Goal: Contribute content: Add original content to the website for others to see

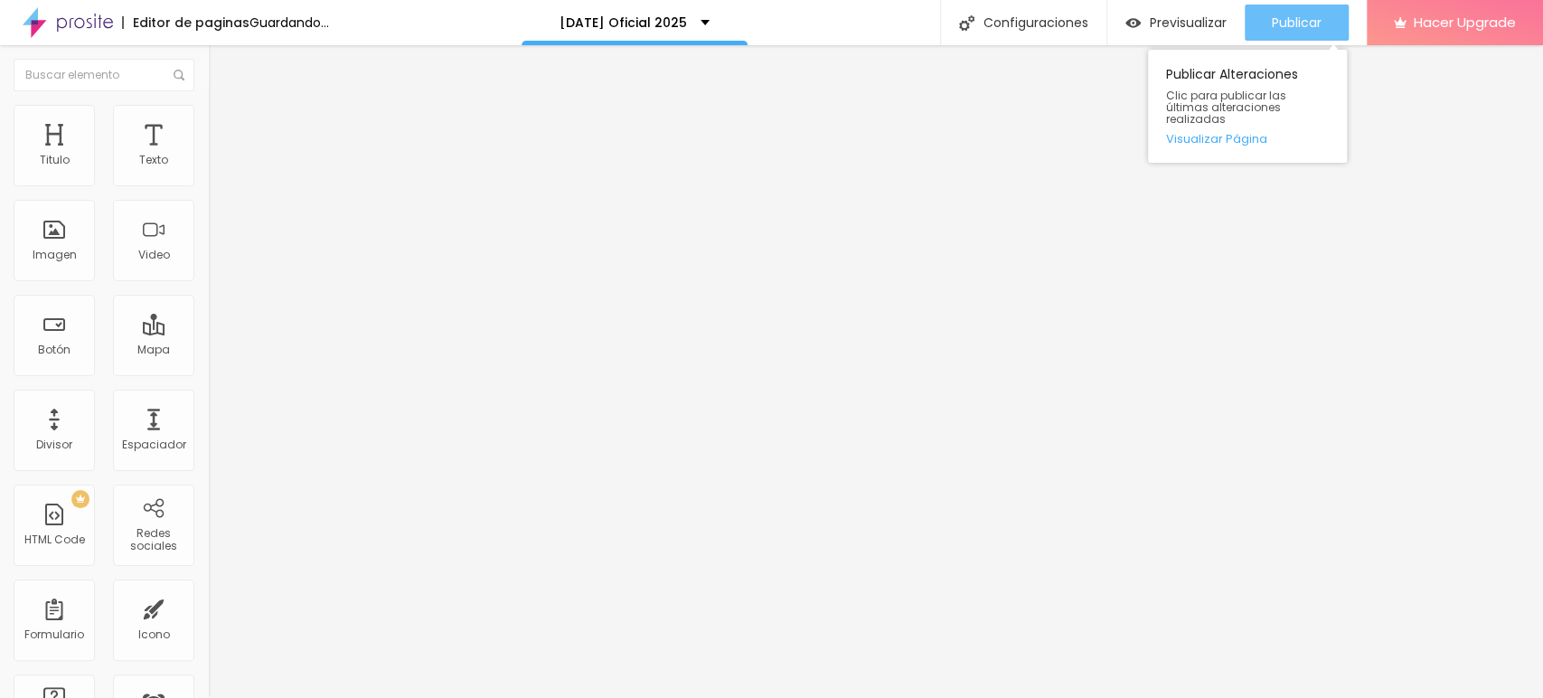
click at [1308, 17] on span "Publicar" at bounding box center [1297, 22] width 50 height 14
click at [1281, 22] on span "Publicar" at bounding box center [1297, 22] width 50 height 14
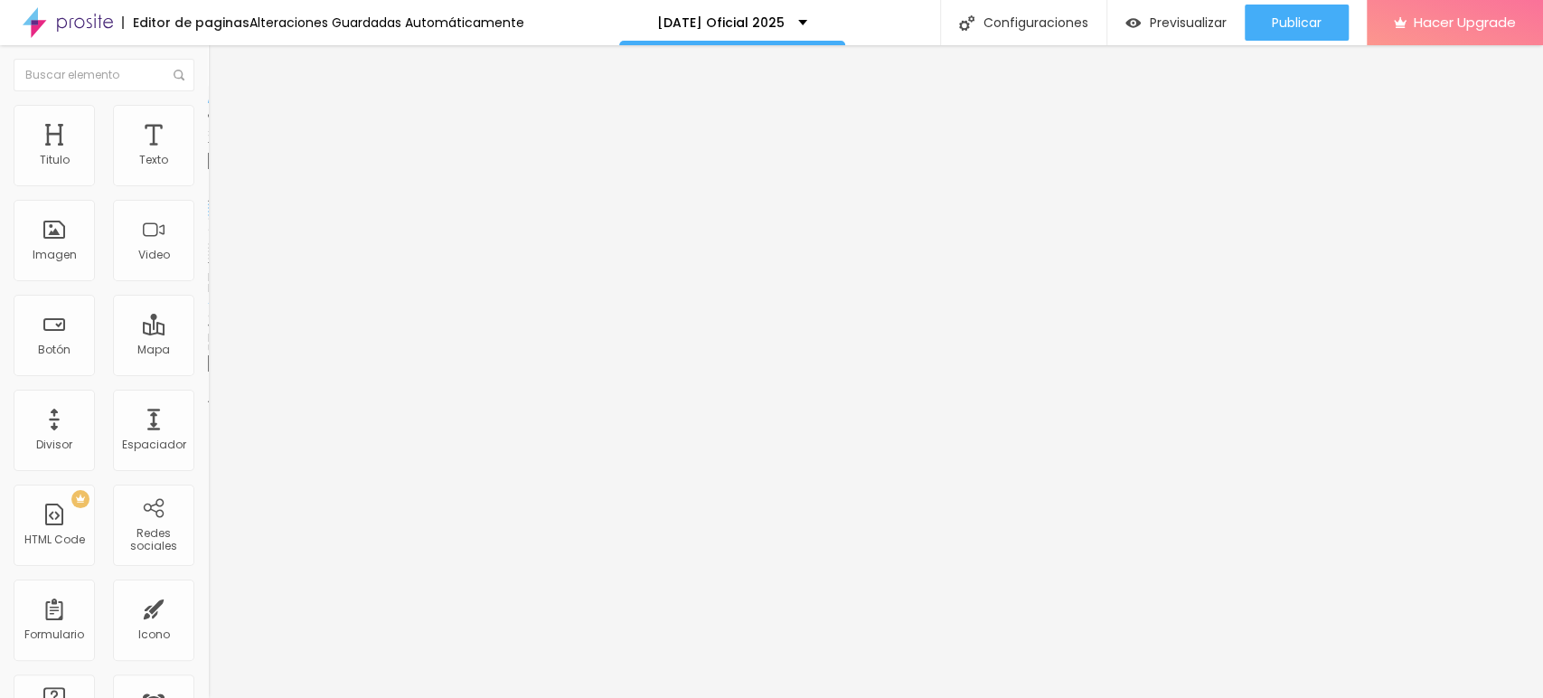
click at [208, 372] on input "[DOMAIN_NAME][URL][PHONE_NUMBER]" at bounding box center [316, 363] width 217 height 18
paste input "https://"
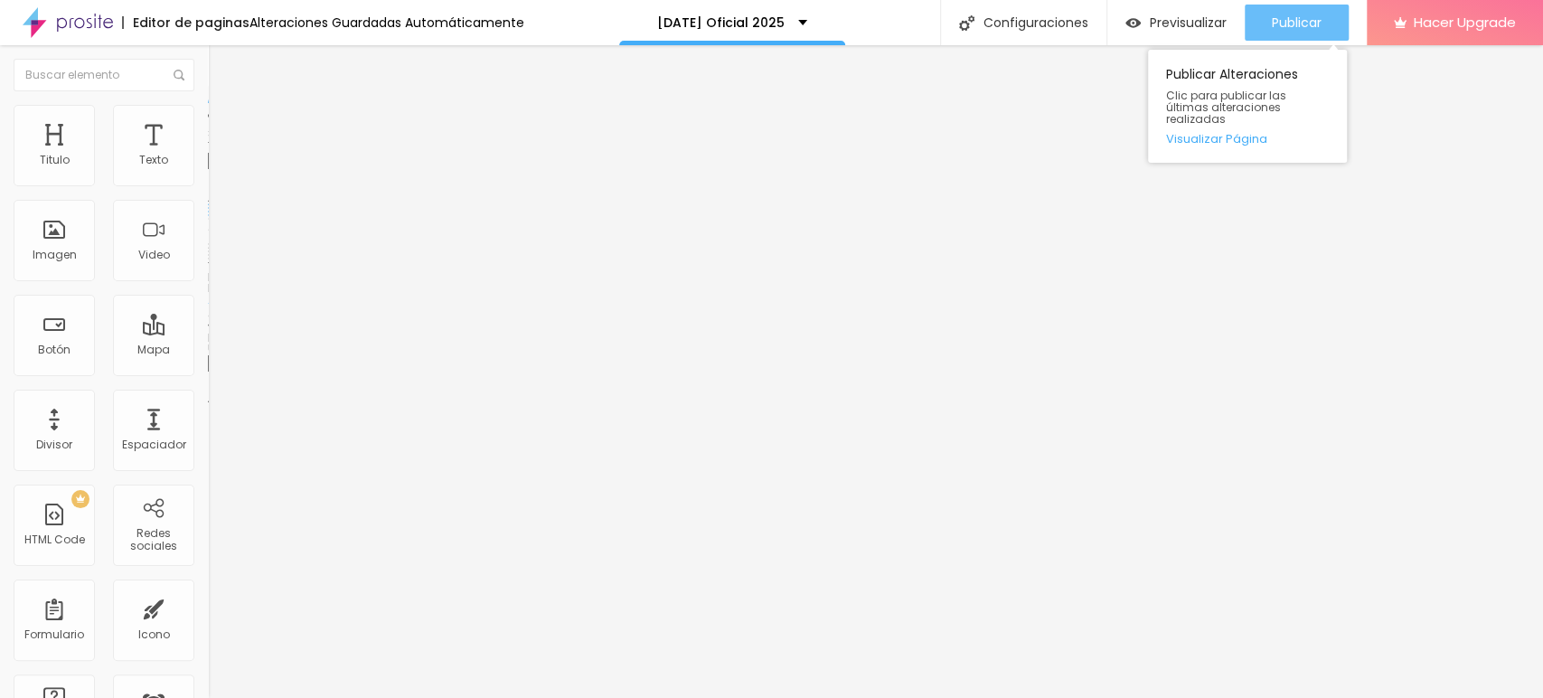
type input "[URL][DOMAIN_NAME][PHONE_NUMBER]"
click at [1290, 19] on span "Publicar" at bounding box center [1297, 22] width 50 height 14
click at [1315, 20] on span "Publicar" at bounding box center [1297, 22] width 50 height 14
click at [1289, 30] on span "Publicar" at bounding box center [1297, 22] width 50 height 14
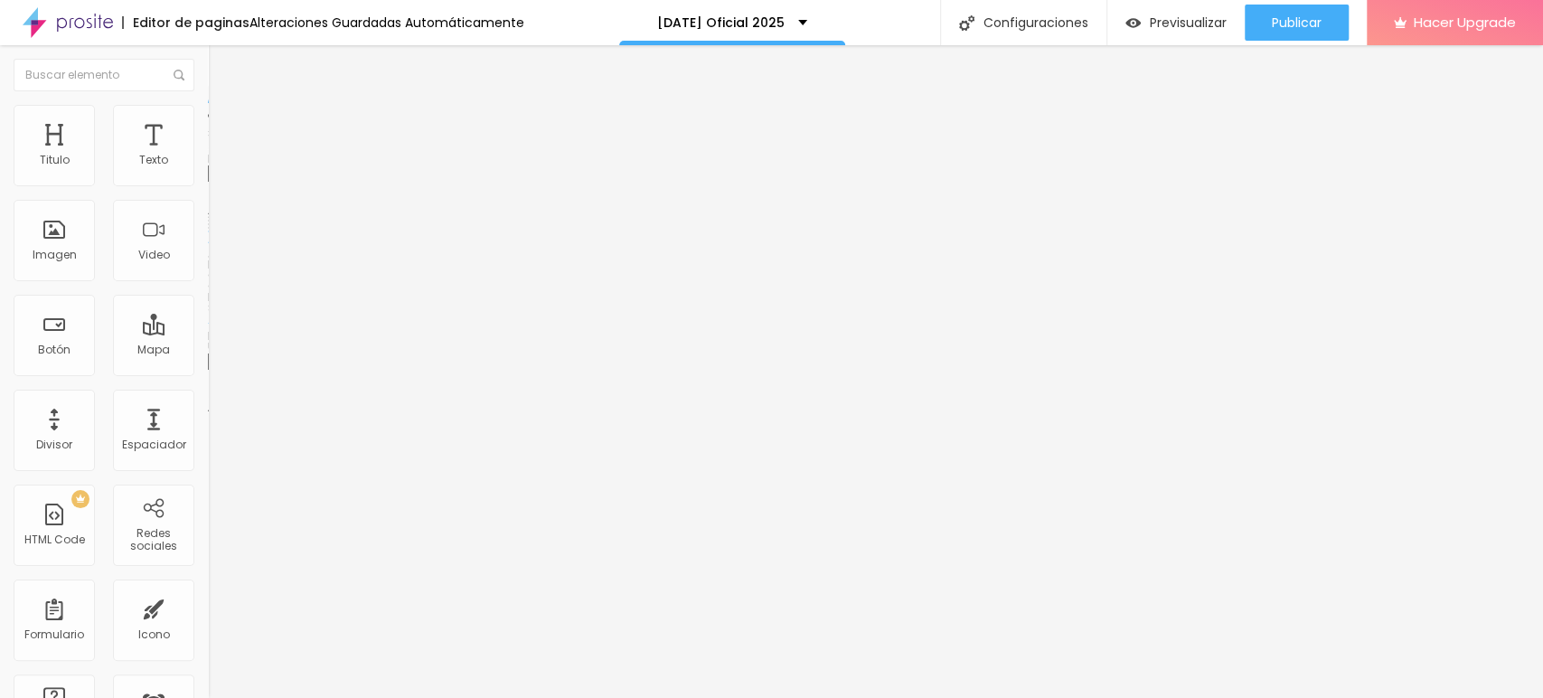
click at [208, 116] on img at bounding box center [216, 113] width 16 height 16
type input "95"
type input "90"
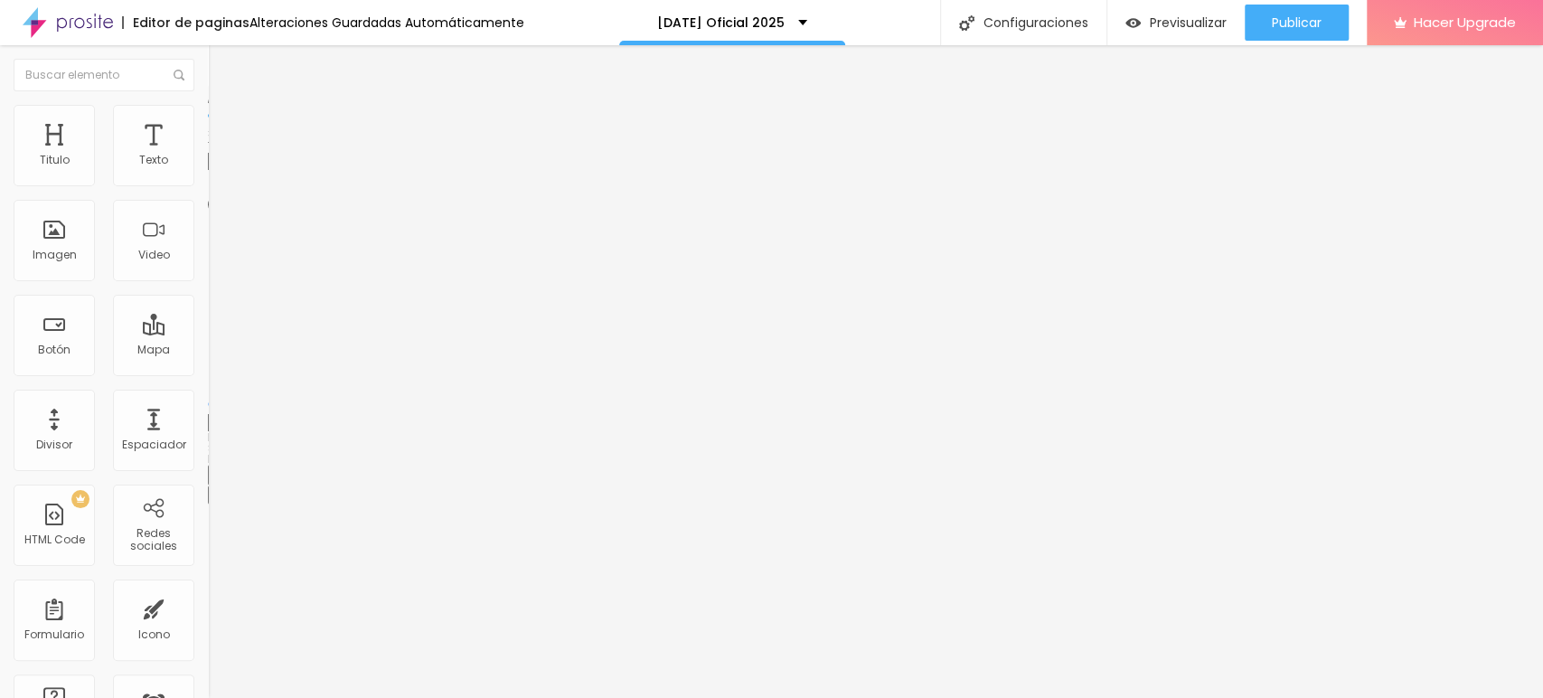
type input "85"
type input "80"
type input "75"
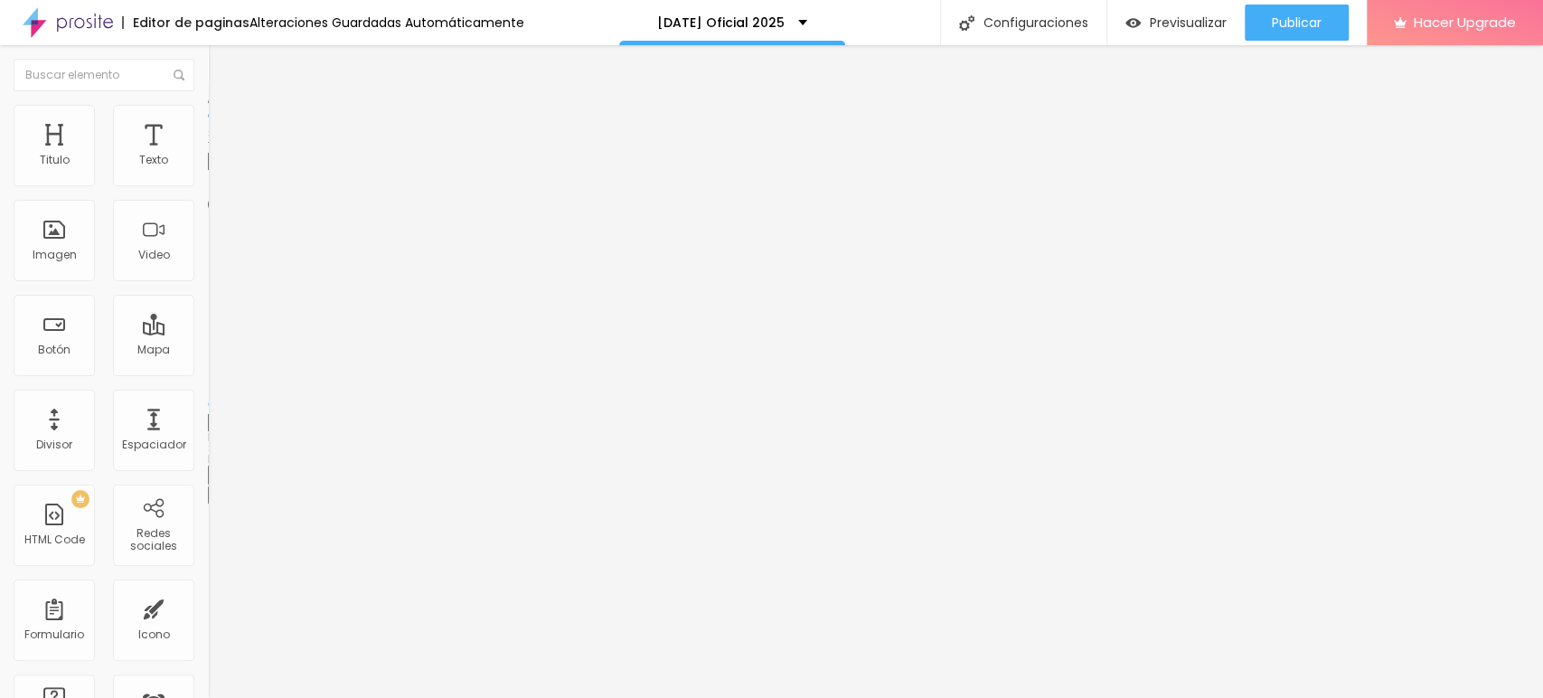
type input "75"
type input "70"
type input "65"
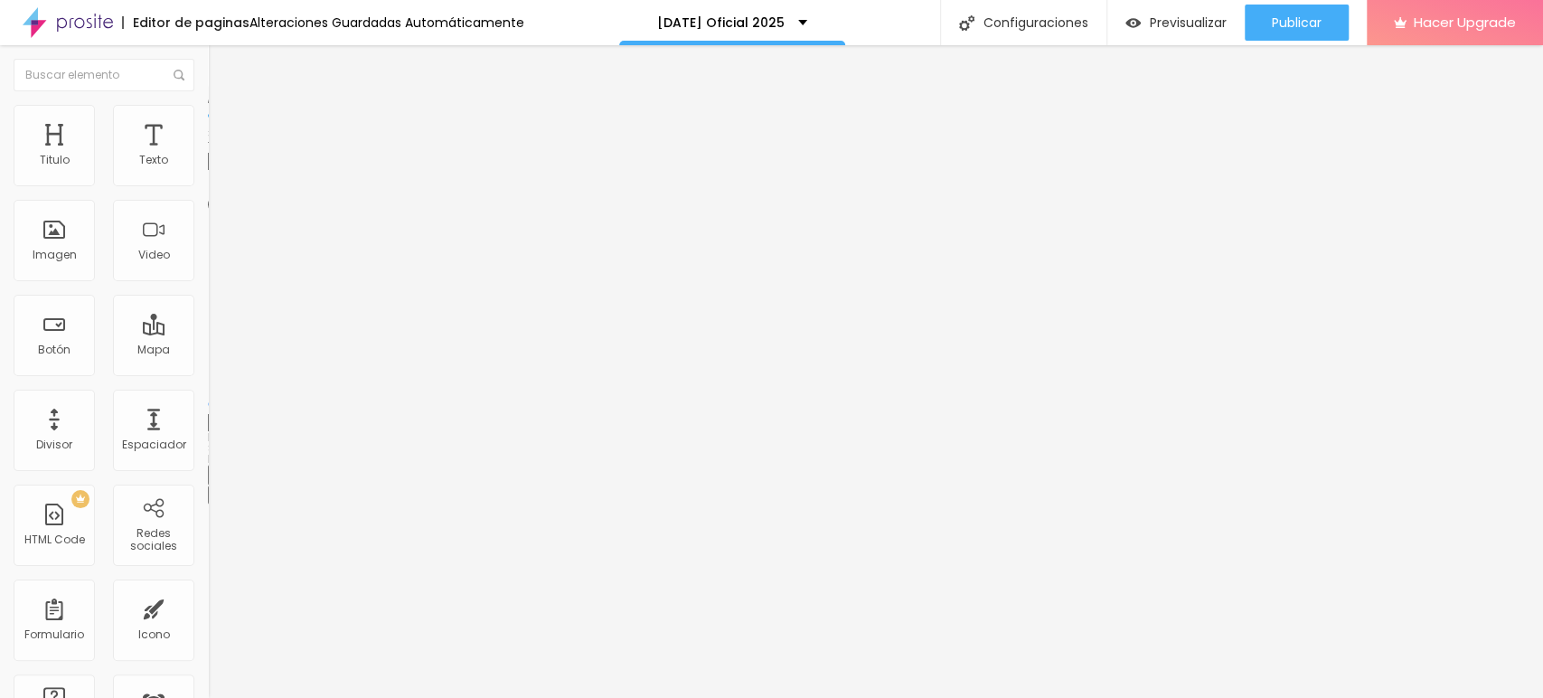
type input "60"
type input "65"
type input "70"
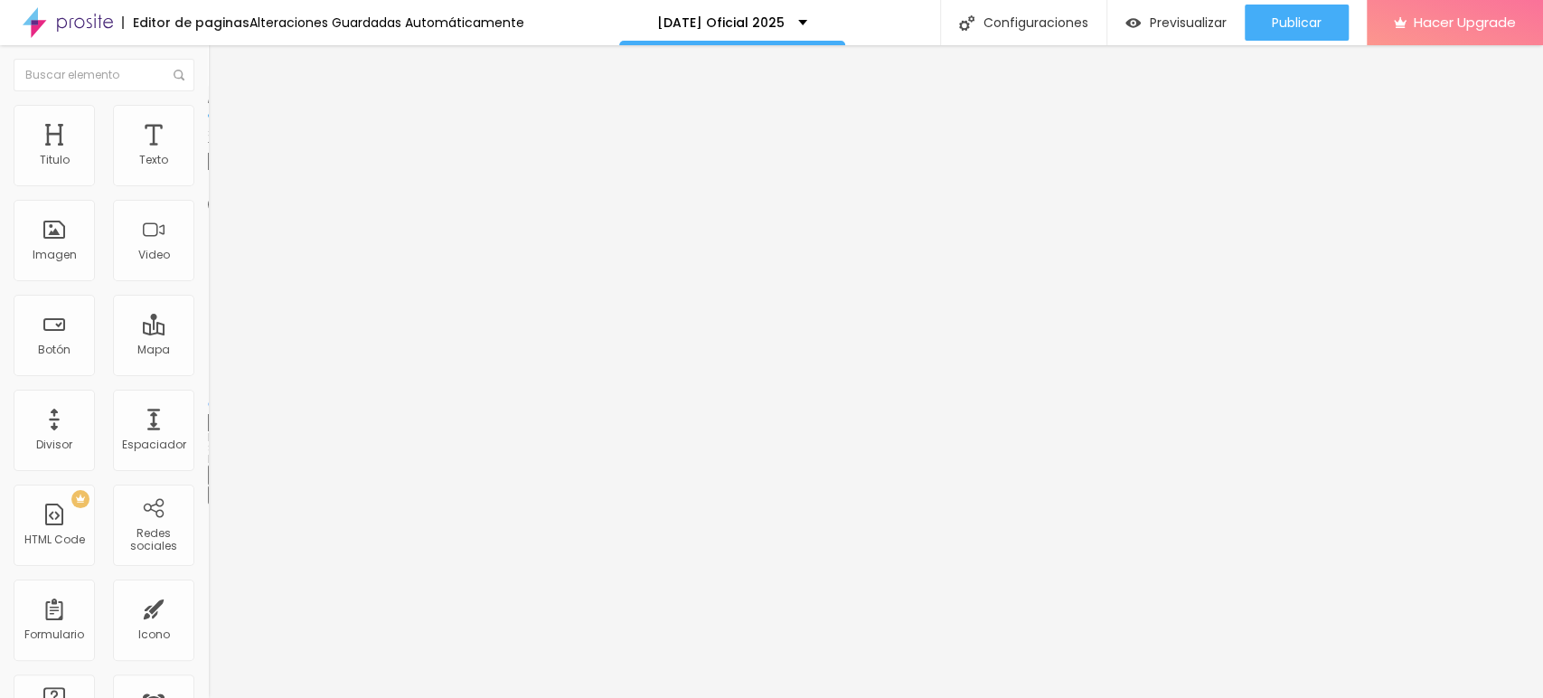
type input "70"
type input "75"
type input "70"
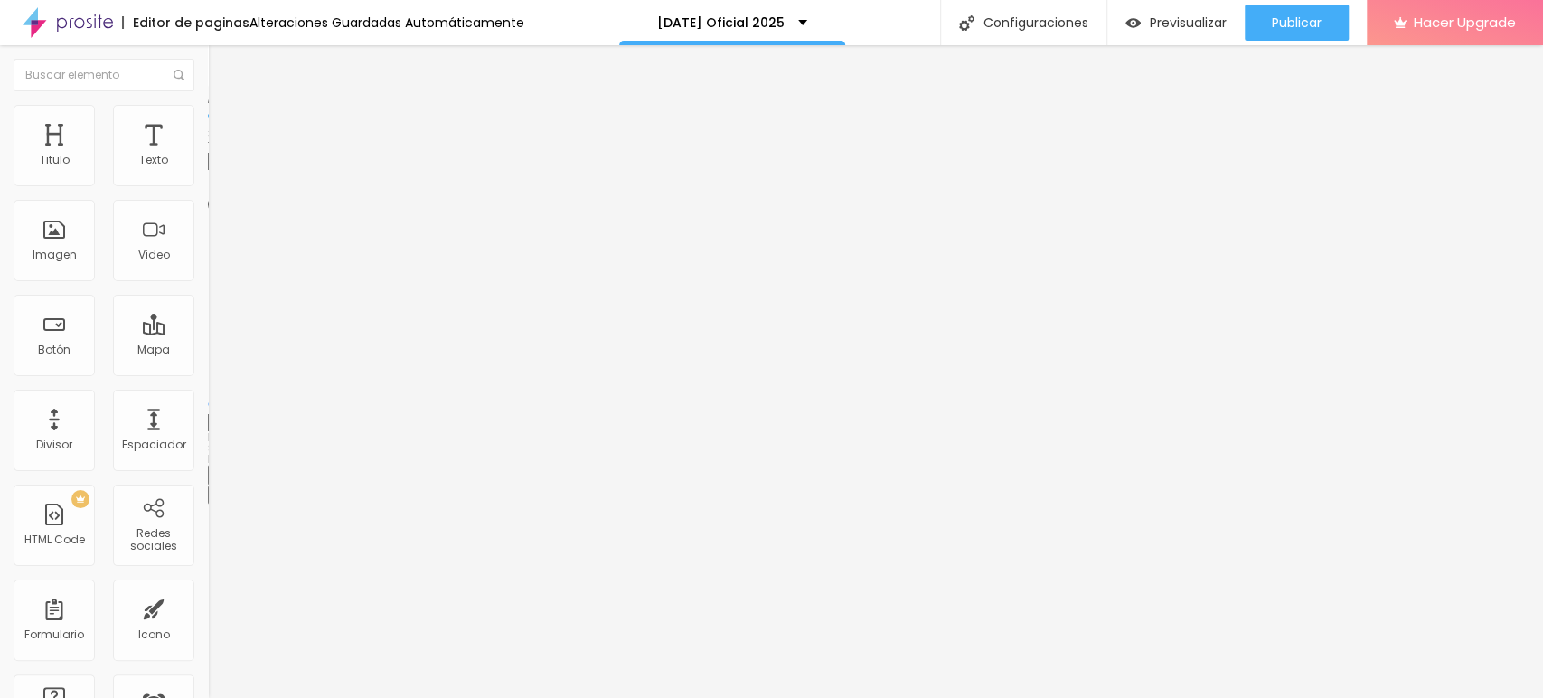
type input "75"
type input "80"
type input "75"
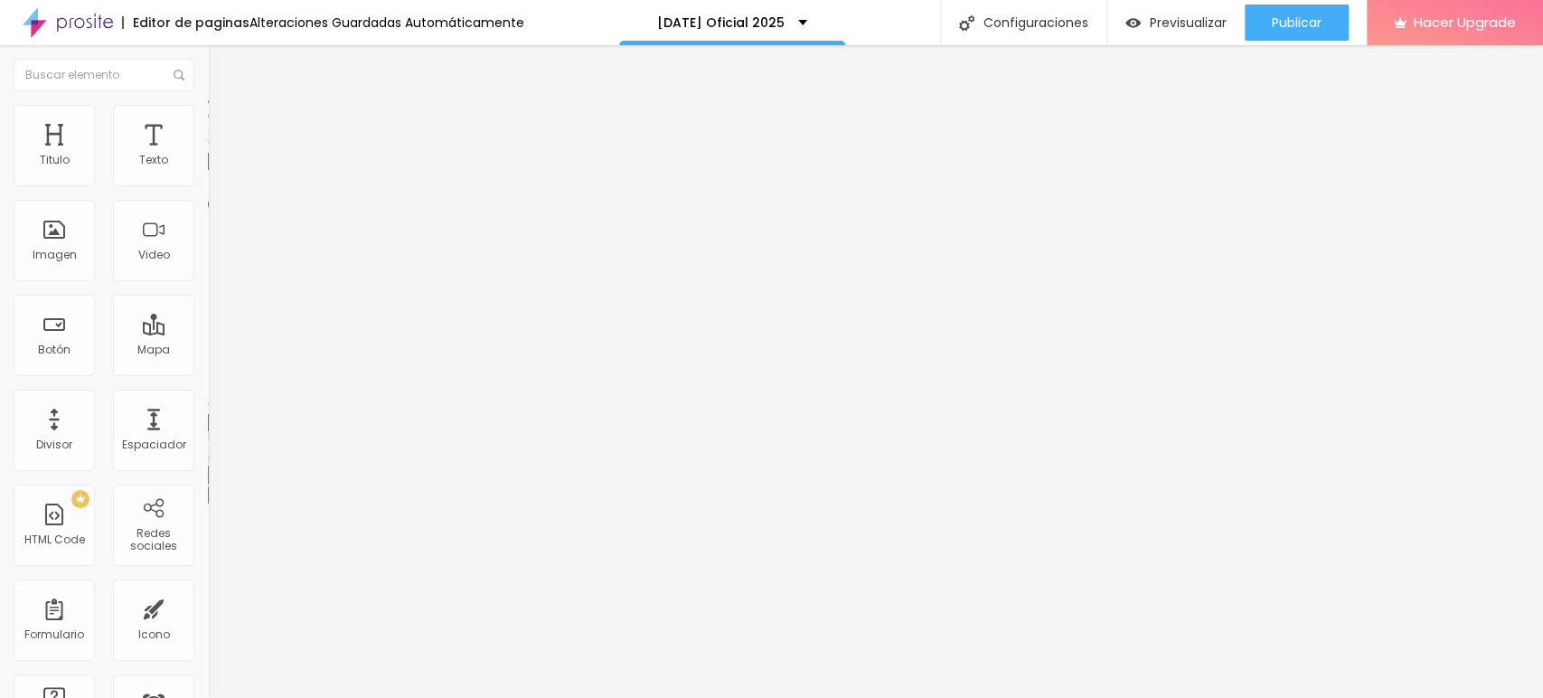
type input "75"
type input "70"
type input "75"
drag, startPoint x: 189, startPoint y: 191, endPoint x: 141, endPoint y: 193, distance: 47.9
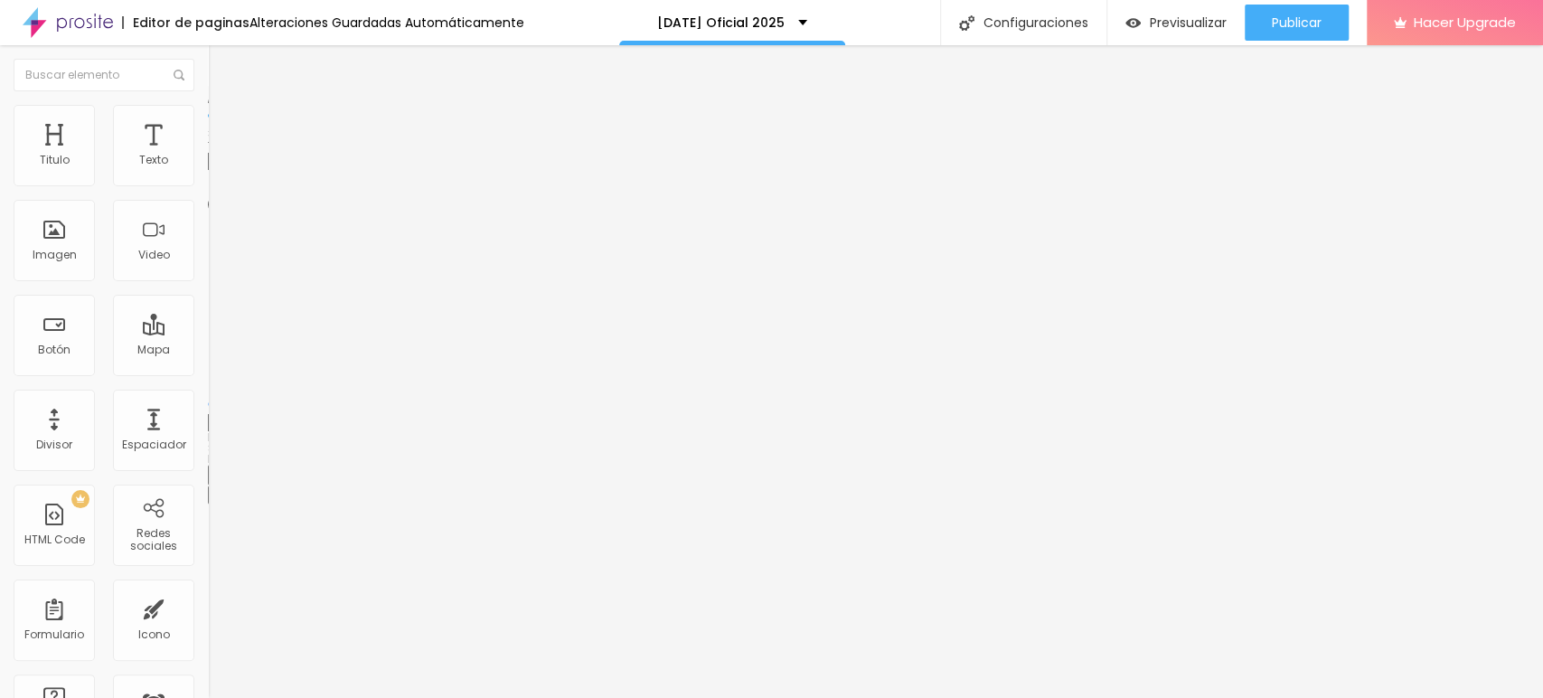
type input "75"
click at [208, 185] on input "range" at bounding box center [266, 178] width 117 height 14
click at [224, 125] on span "Estilo" at bounding box center [238, 116] width 28 height 15
type input "95"
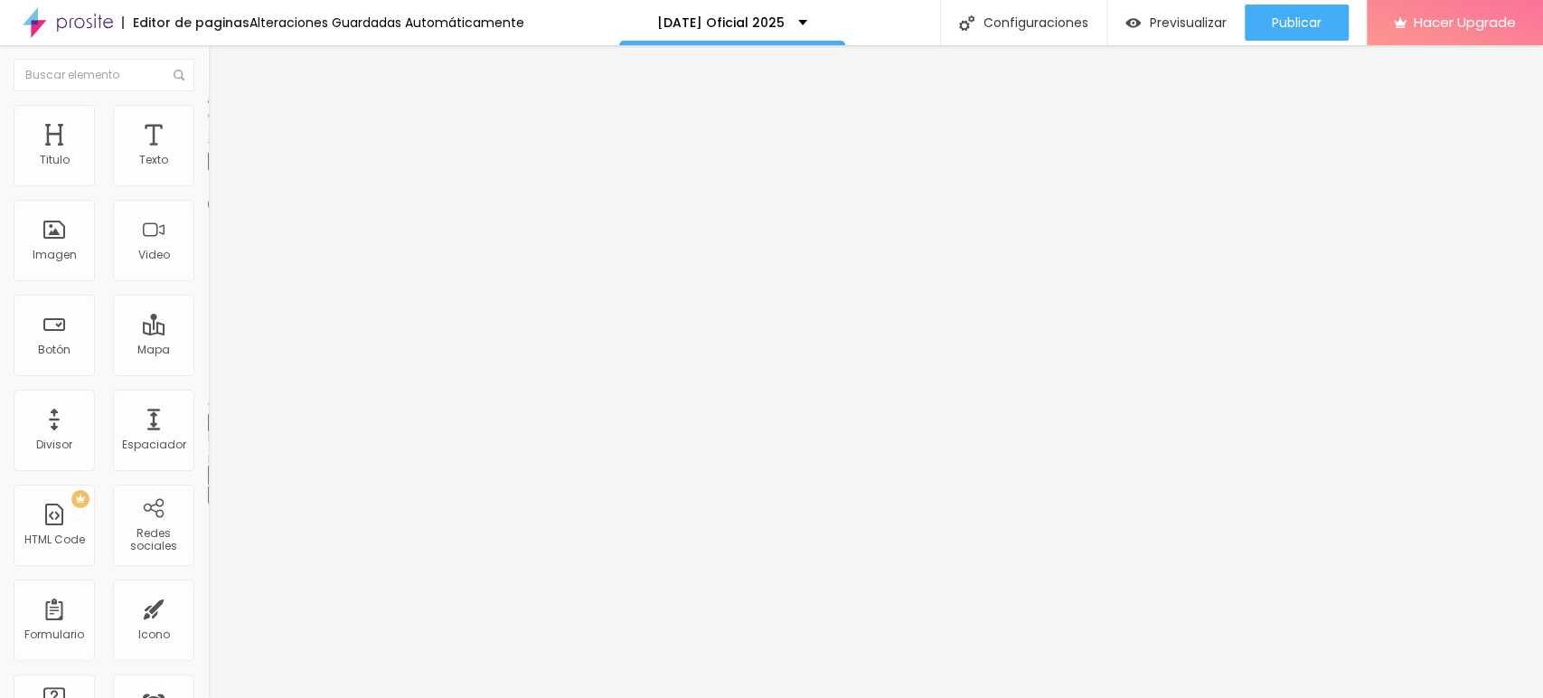
type input "90"
type input "85"
type input "80"
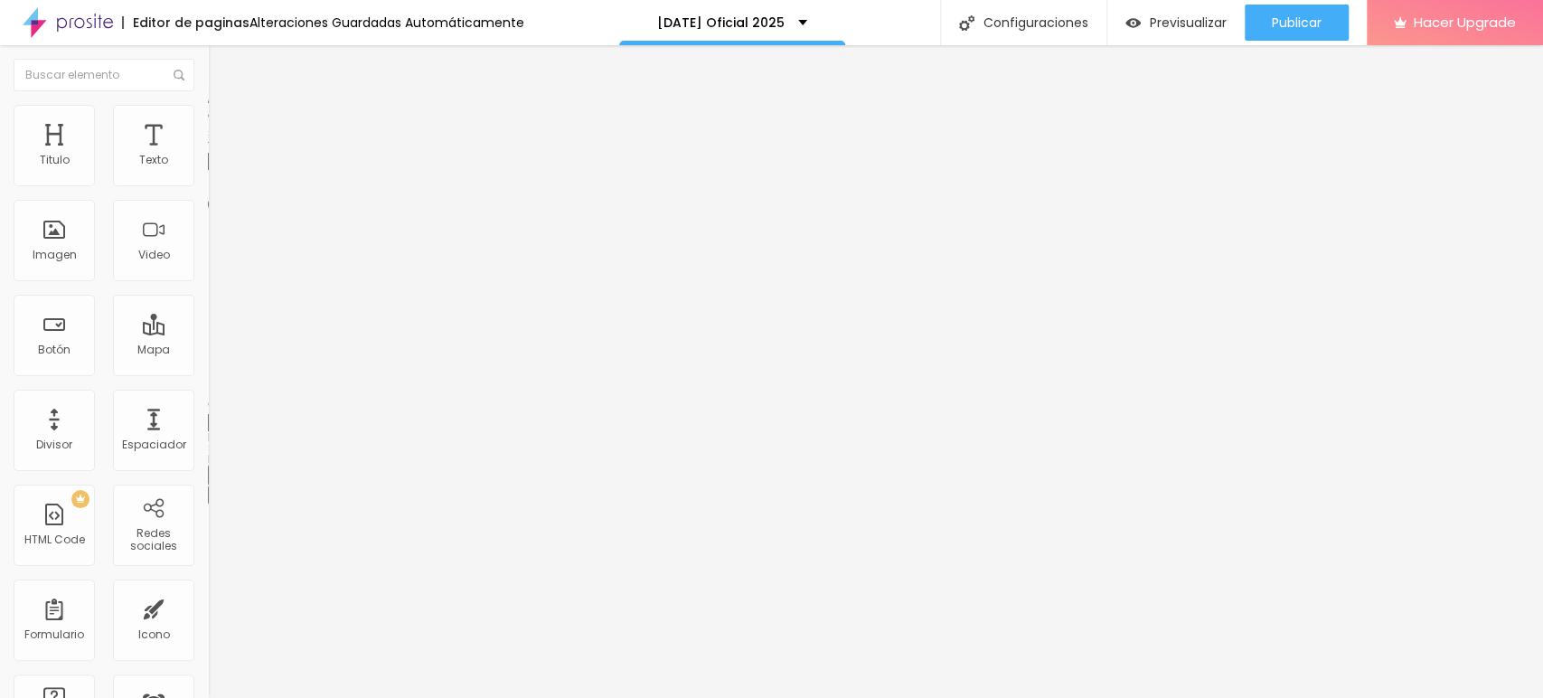
type input "80"
type input "75"
drag, startPoint x: 189, startPoint y: 199, endPoint x: 138, endPoint y: 195, distance: 50.8
type input "75"
click at [208, 185] on input "range" at bounding box center [266, 178] width 117 height 14
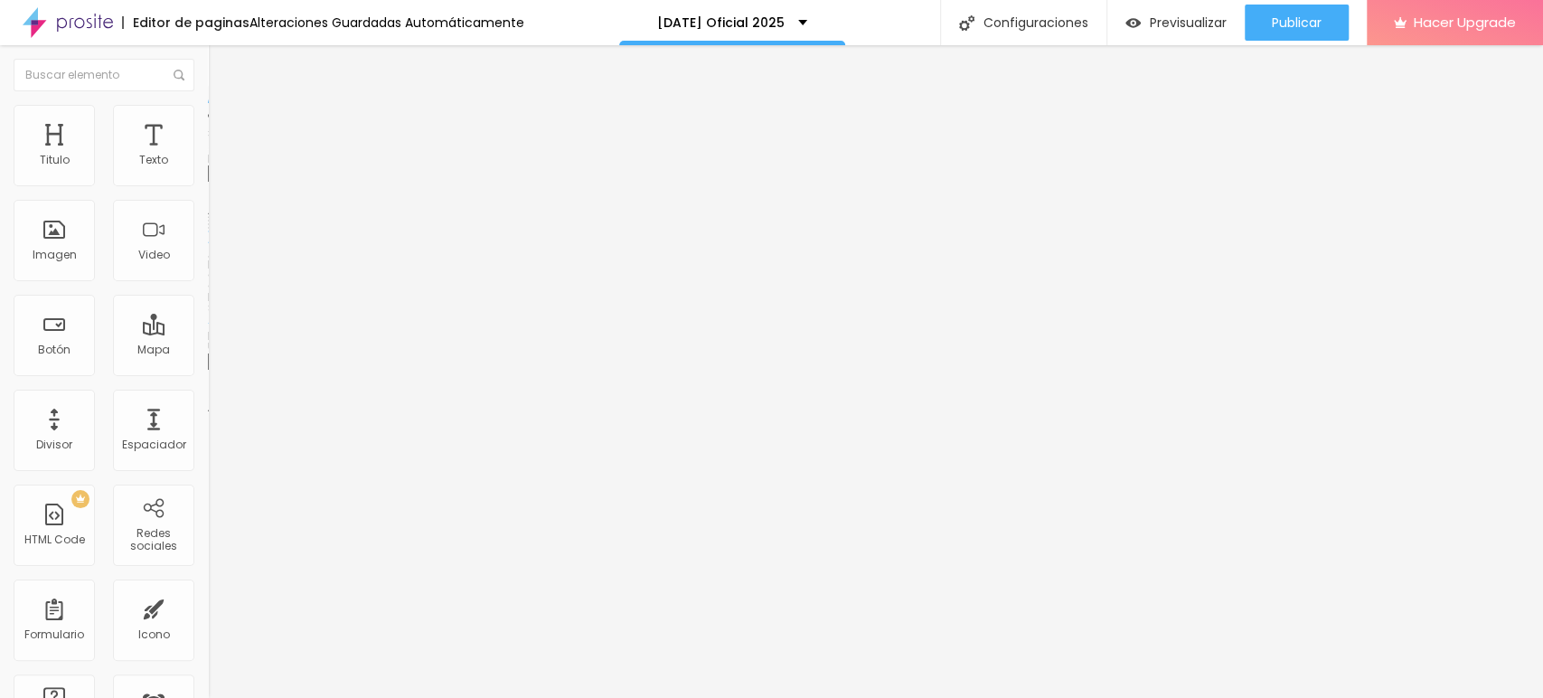
click at [224, 122] on span "Estilo" at bounding box center [238, 116] width 28 height 15
type input "95"
type input "90"
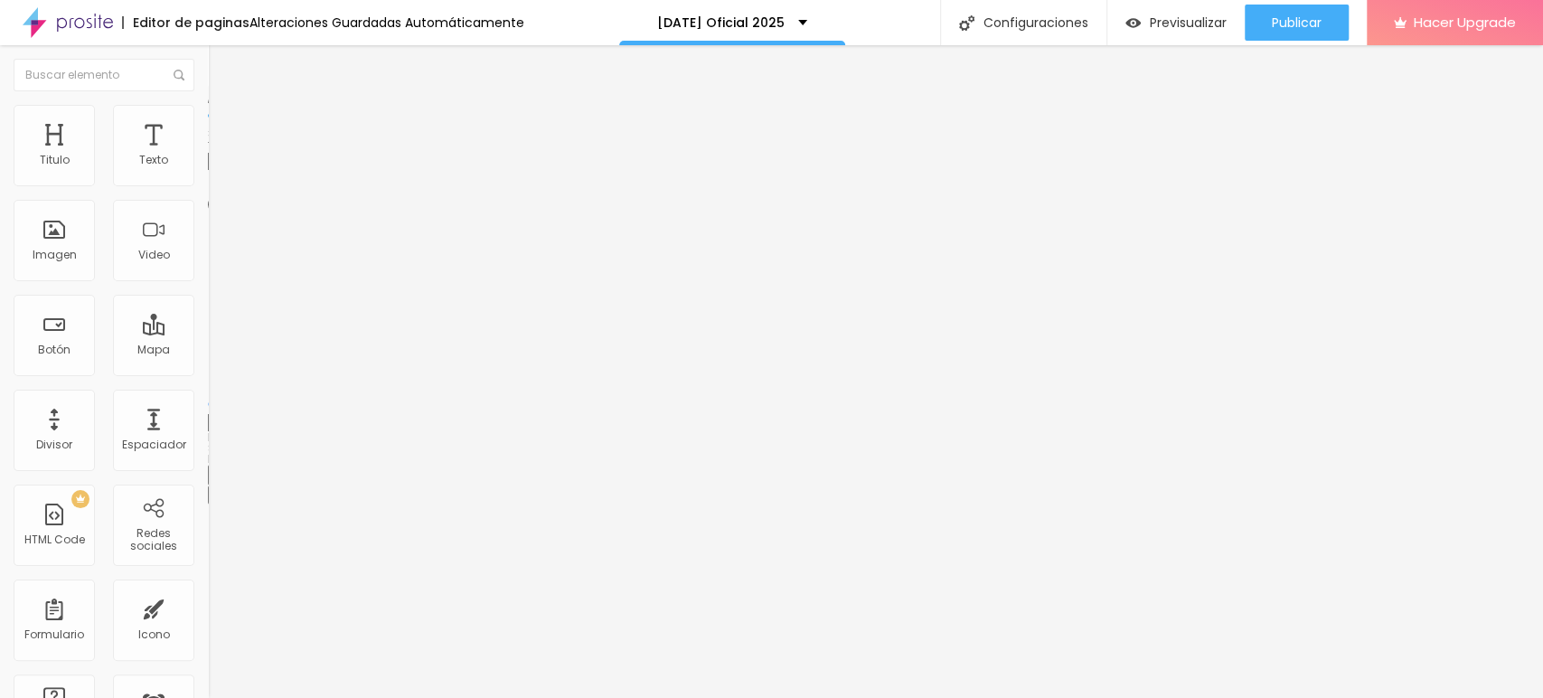
type input "85"
type input "80"
type input "75"
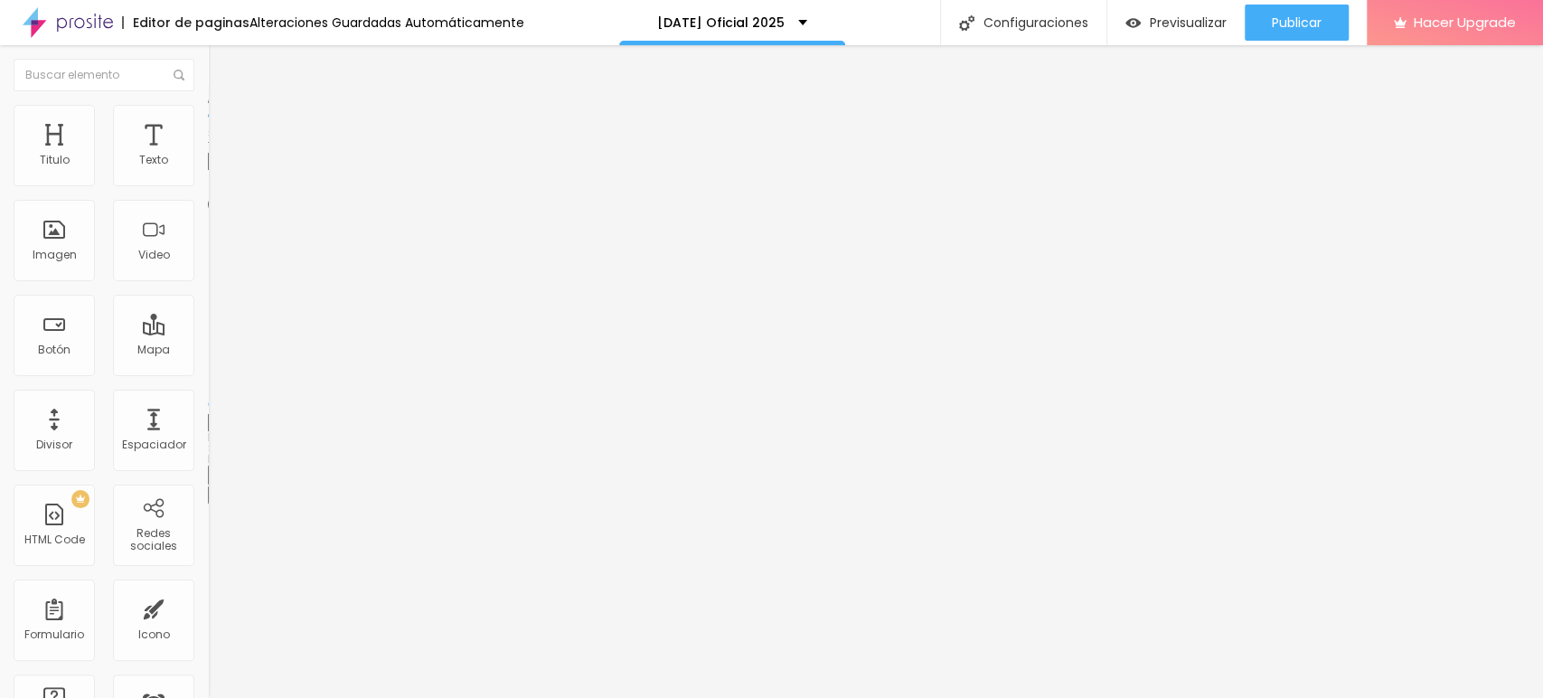
drag, startPoint x: 191, startPoint y: 195, endPoint x: 137, endPoint y: 192, distance: 53.5
type input "75"
click at [208, 185] on input "range" at bounding box center [266, 178] width 117 height 14
click at [208, 105] on img at bounding box center [216, 113] width 16 height 16
type input "95"
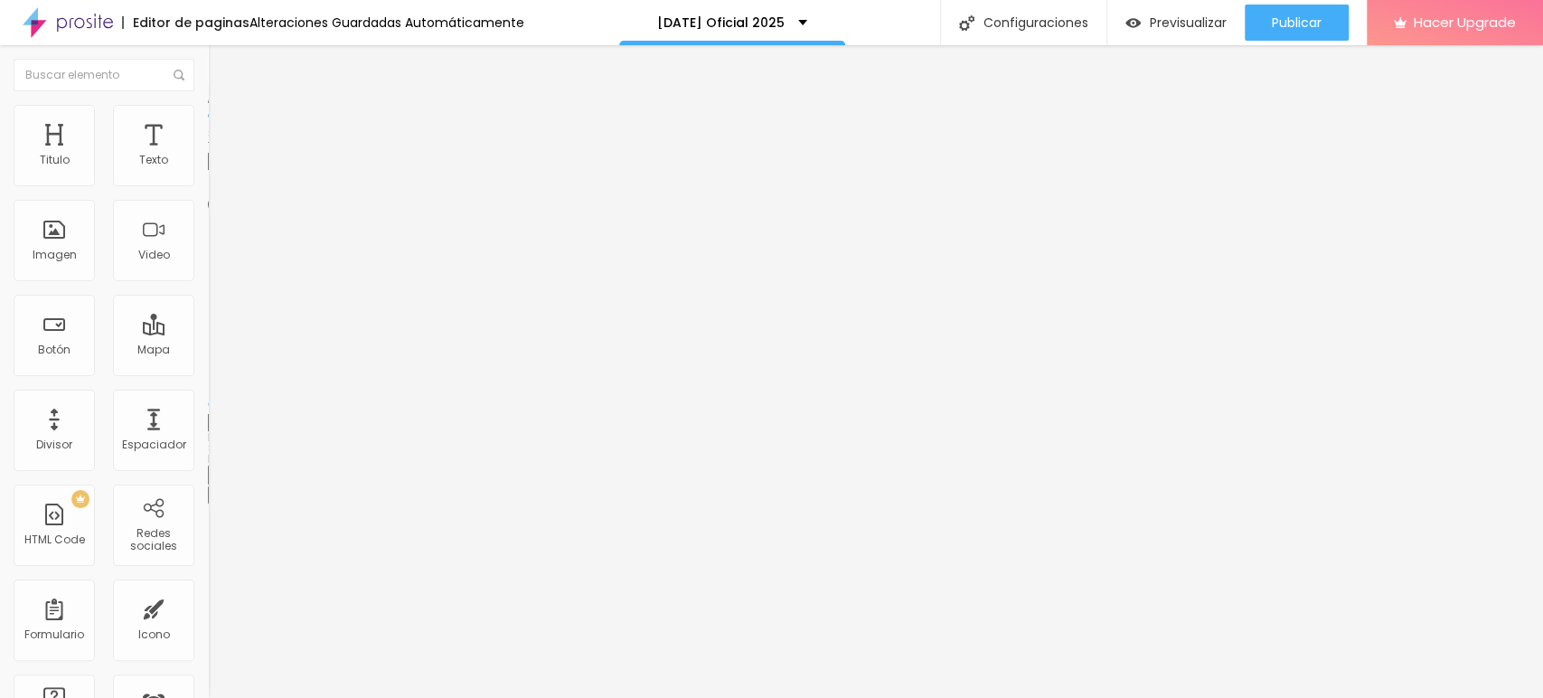
type input "95"
type input "90"
type input "85"
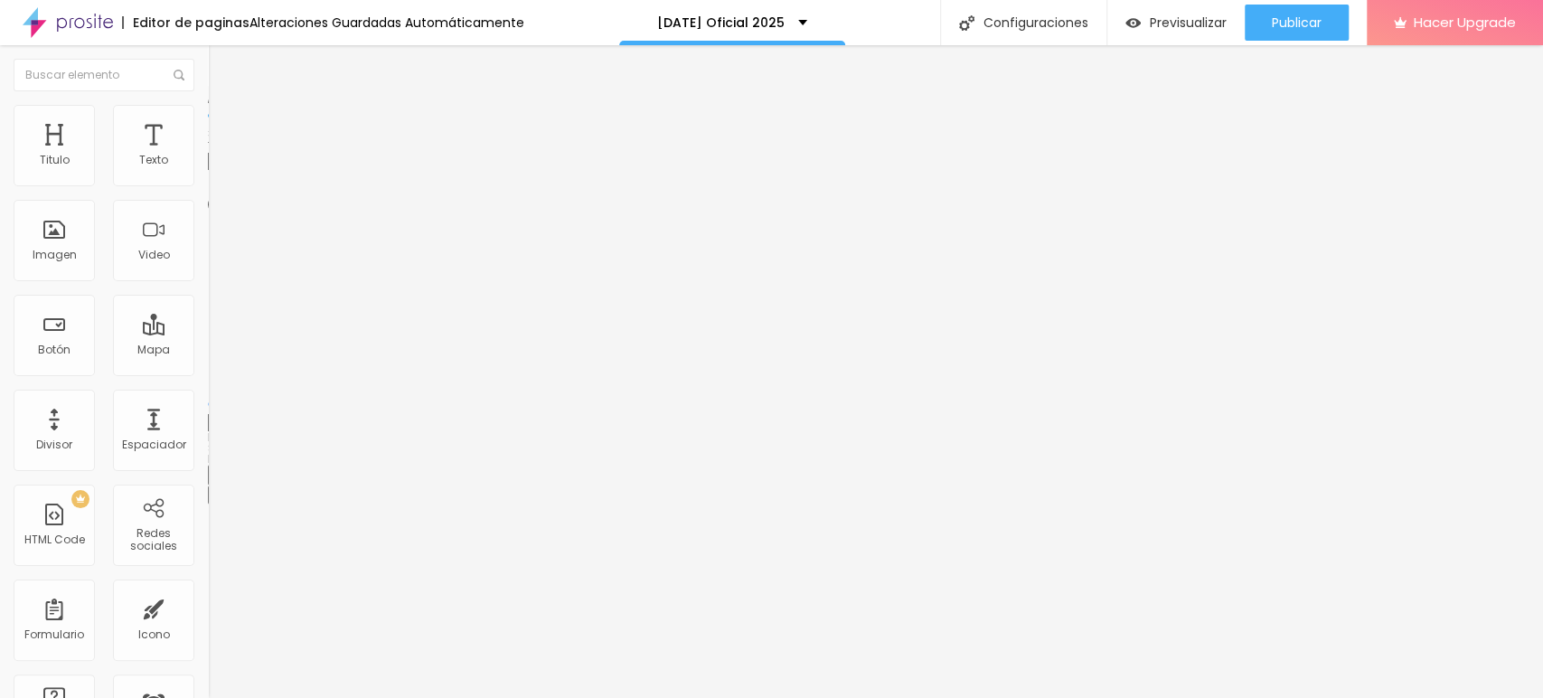
type input "80"
type input "75"
drag, startPoint x: 185, startPoint y: 193, endPoint x: 141, endPoint y: 193, distance: 44.3
type input "75"
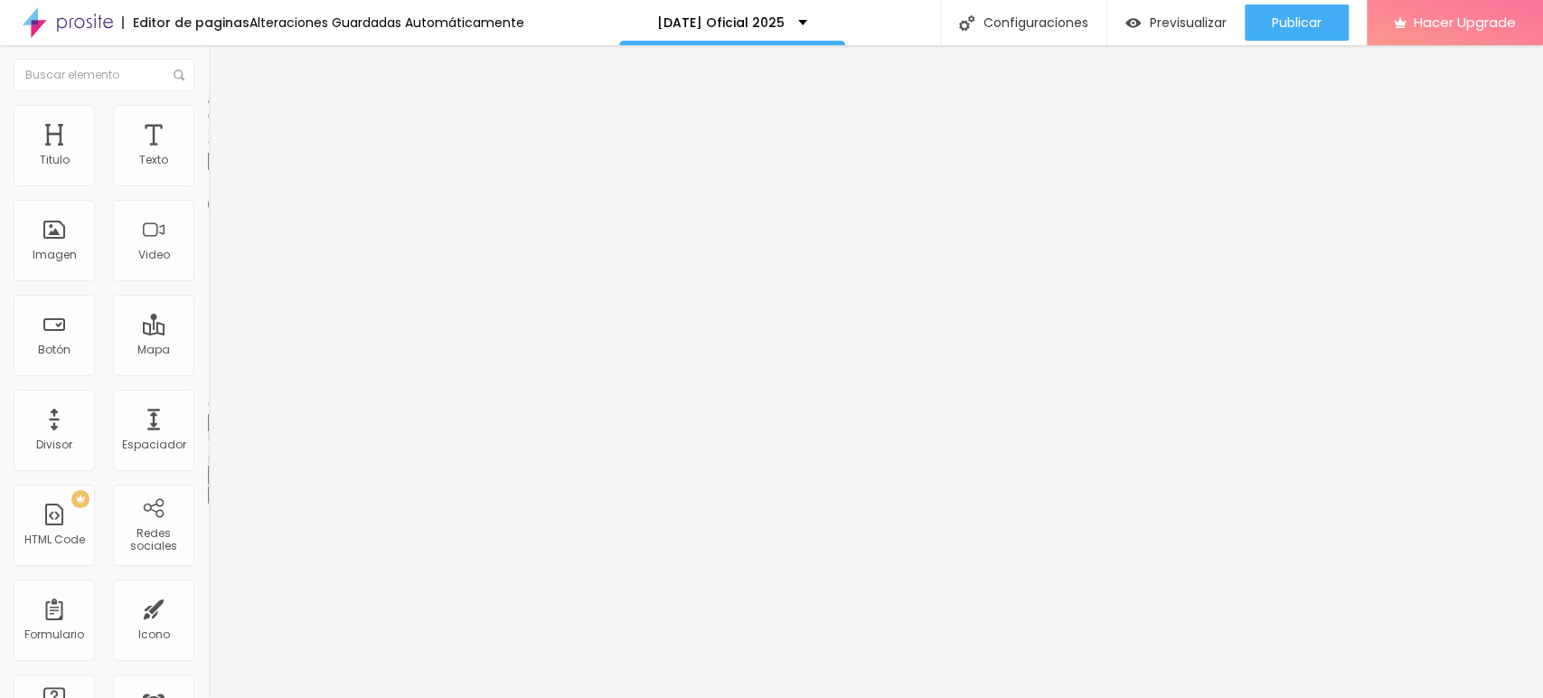
click at [208, 185] on input "range" at bounding box center [266, 178] width 117 height 14
click at [208, 123] on li "Estilo" at bounding box center [312, 114] width 208 height 18
type input "95"
type input "90"
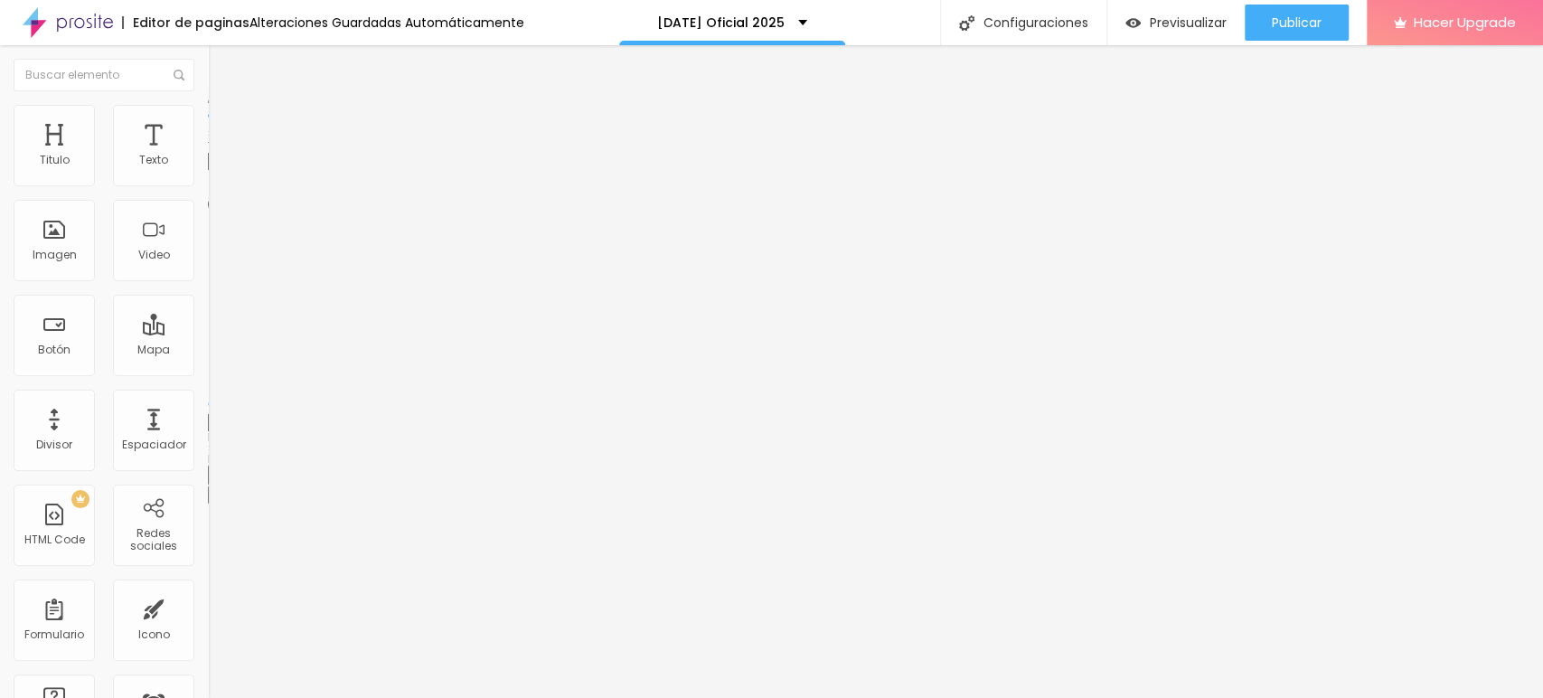
type input "90"
type input "85"
type input "80"
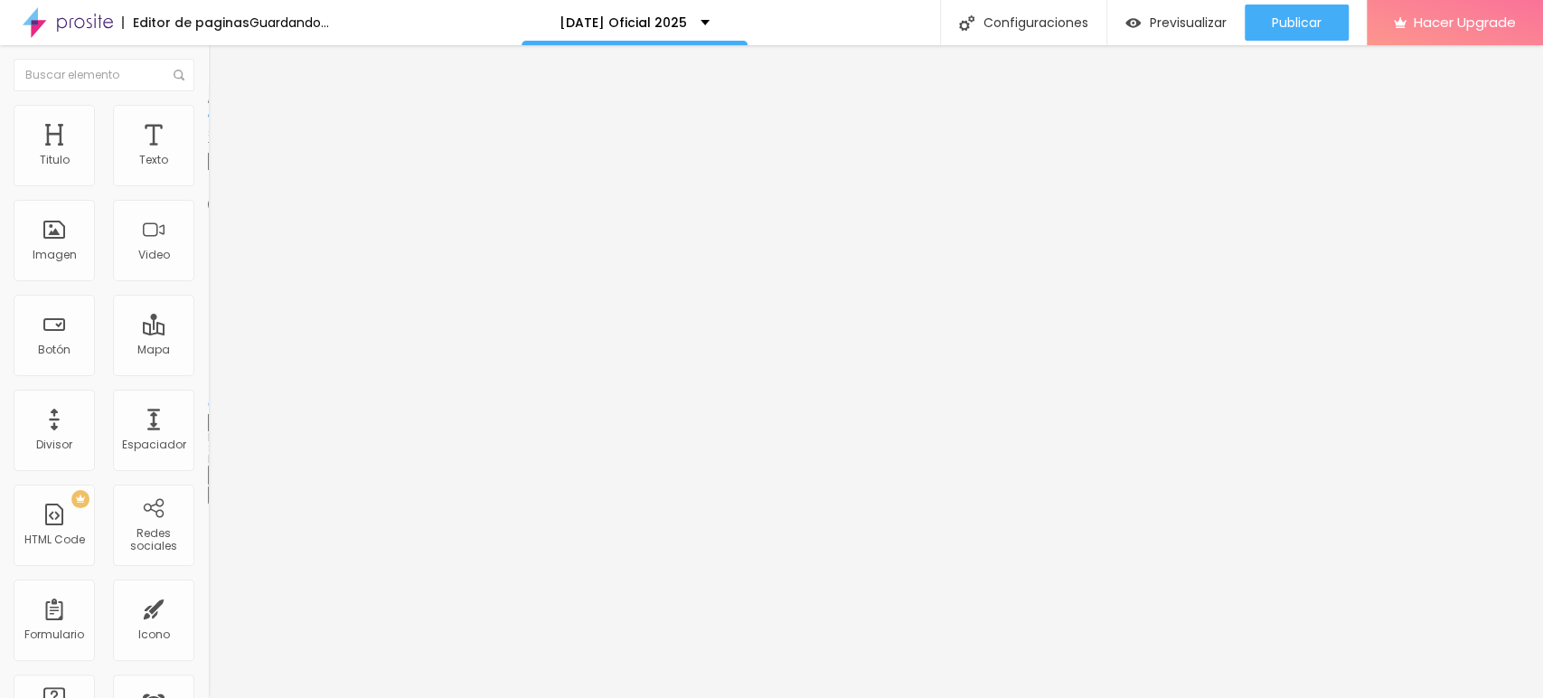
type input "75"
drag, startPoint x: 186, startPoint y: 194, endPoint x: 145, endPoint y: 194, distance: 41.6
type input "75"
click at [208, 185] on input "range" at bounding box center [266, 178] width 117 height 14
click at [208, 114] on img at bounding box center [216, 113] width 16 height 16
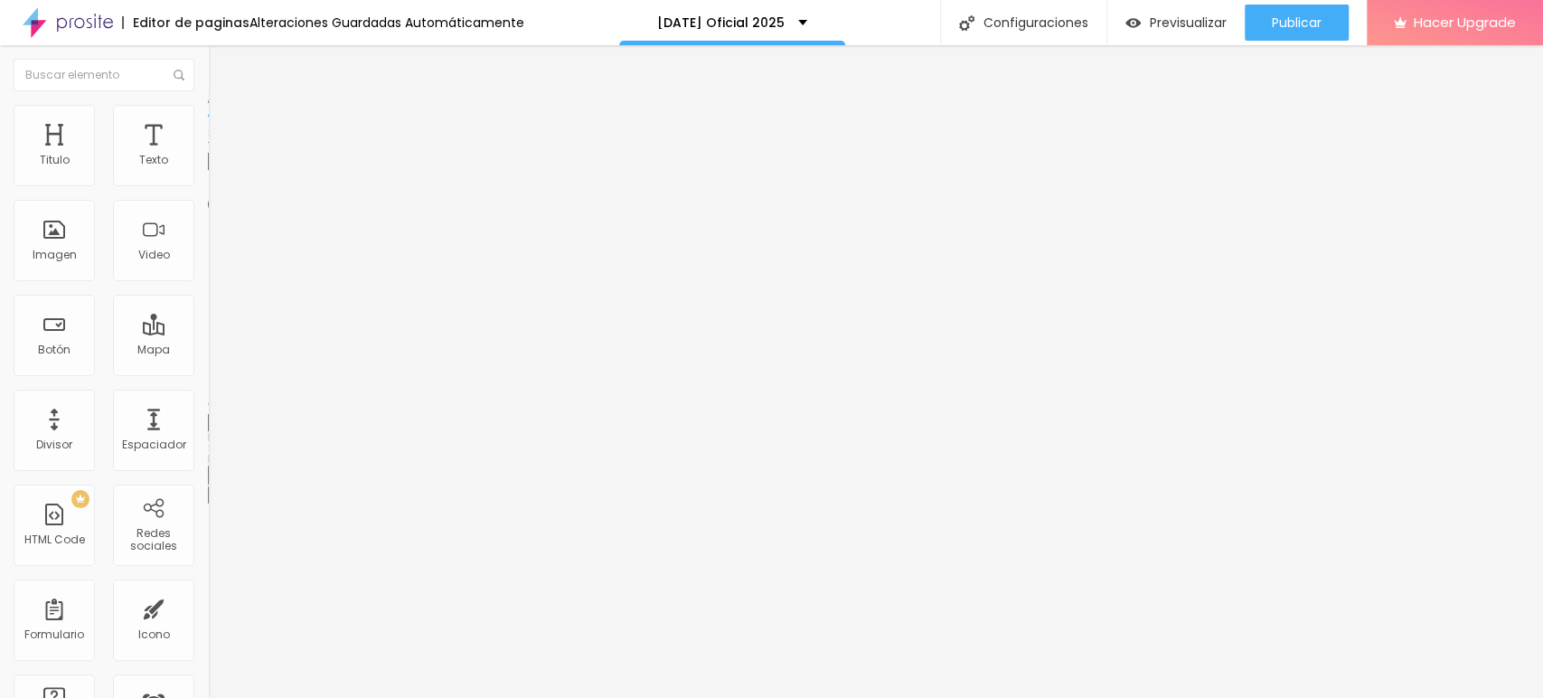
type input "95"
type input "90"
type input "85"
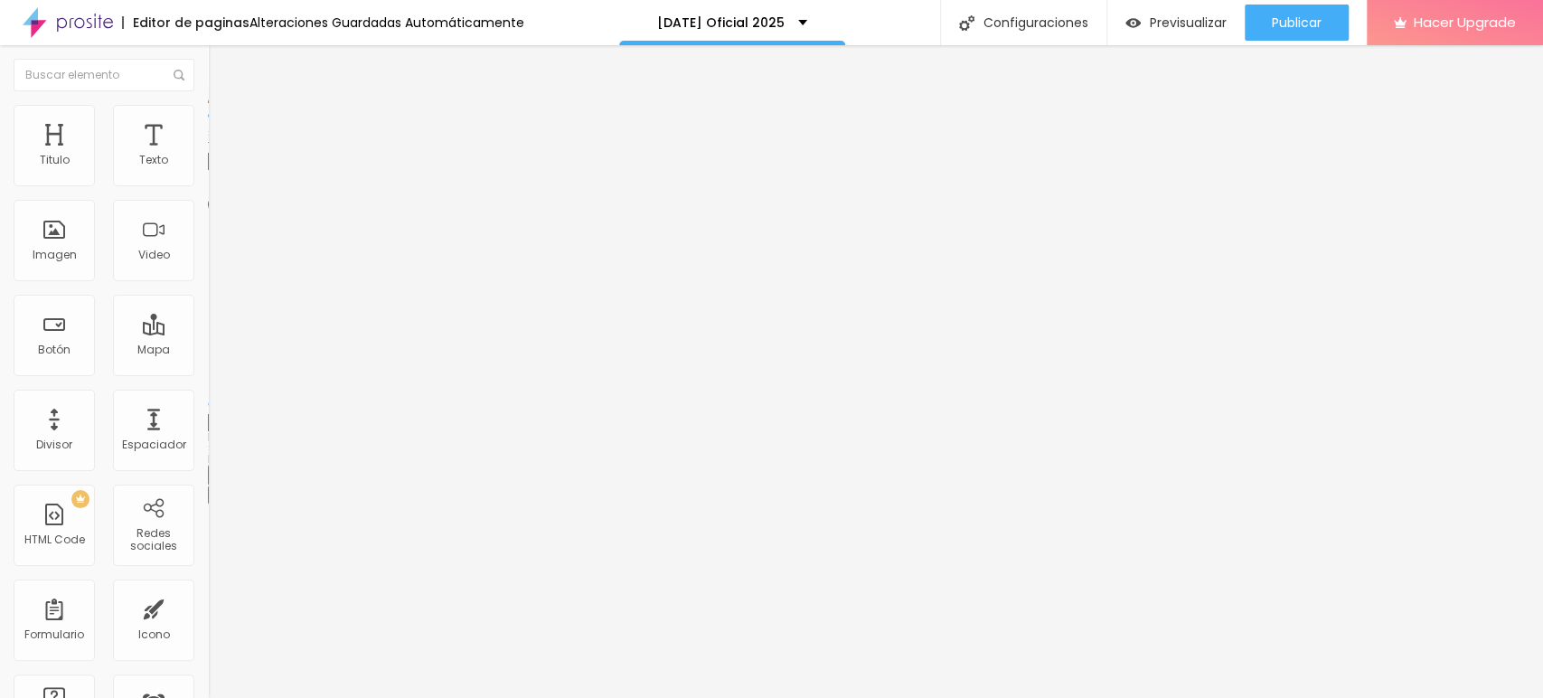
type input "85"
type input "80"
type input "75"
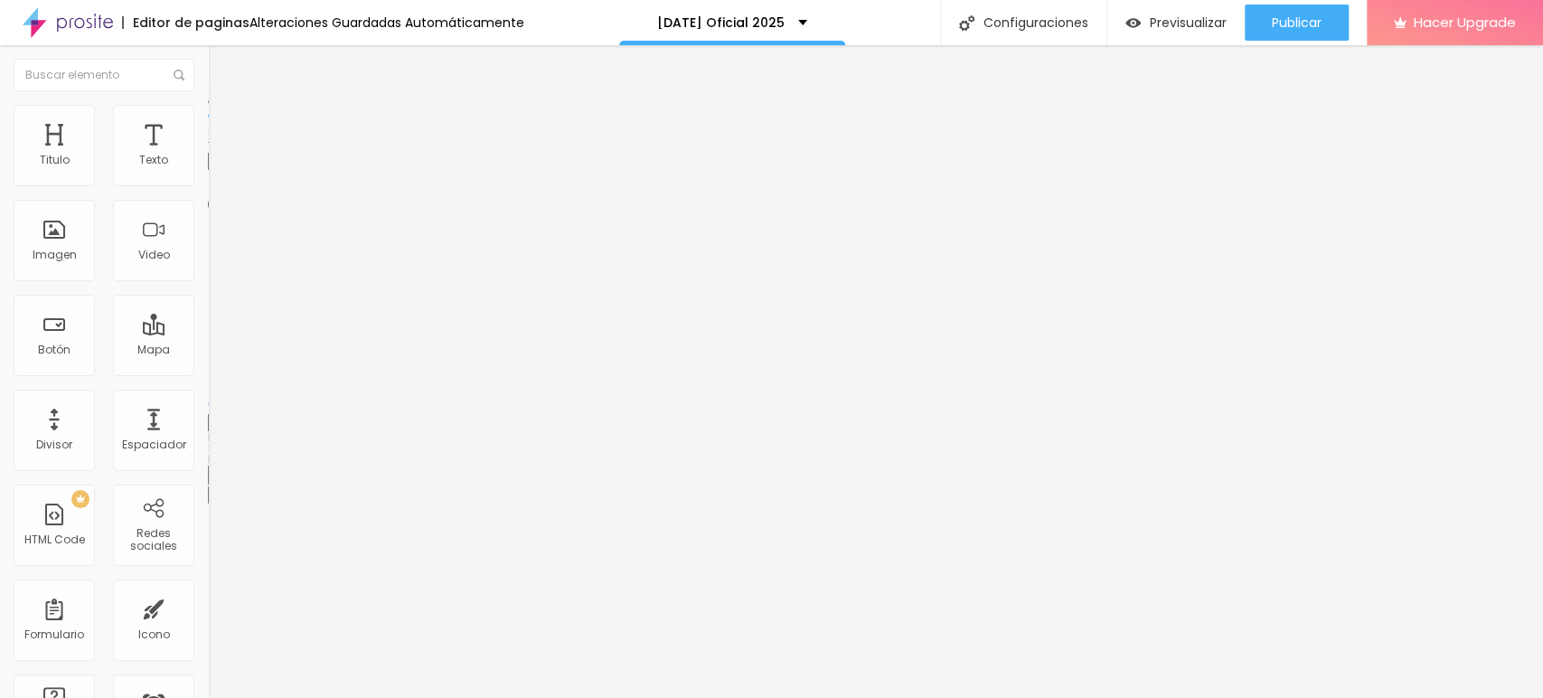
type input "70"
type input "75"
drag, startPoint x: 184, startPoint y: 191, endPoint x: 143, endPoint y: 188, distance: 40.8
type input "75"
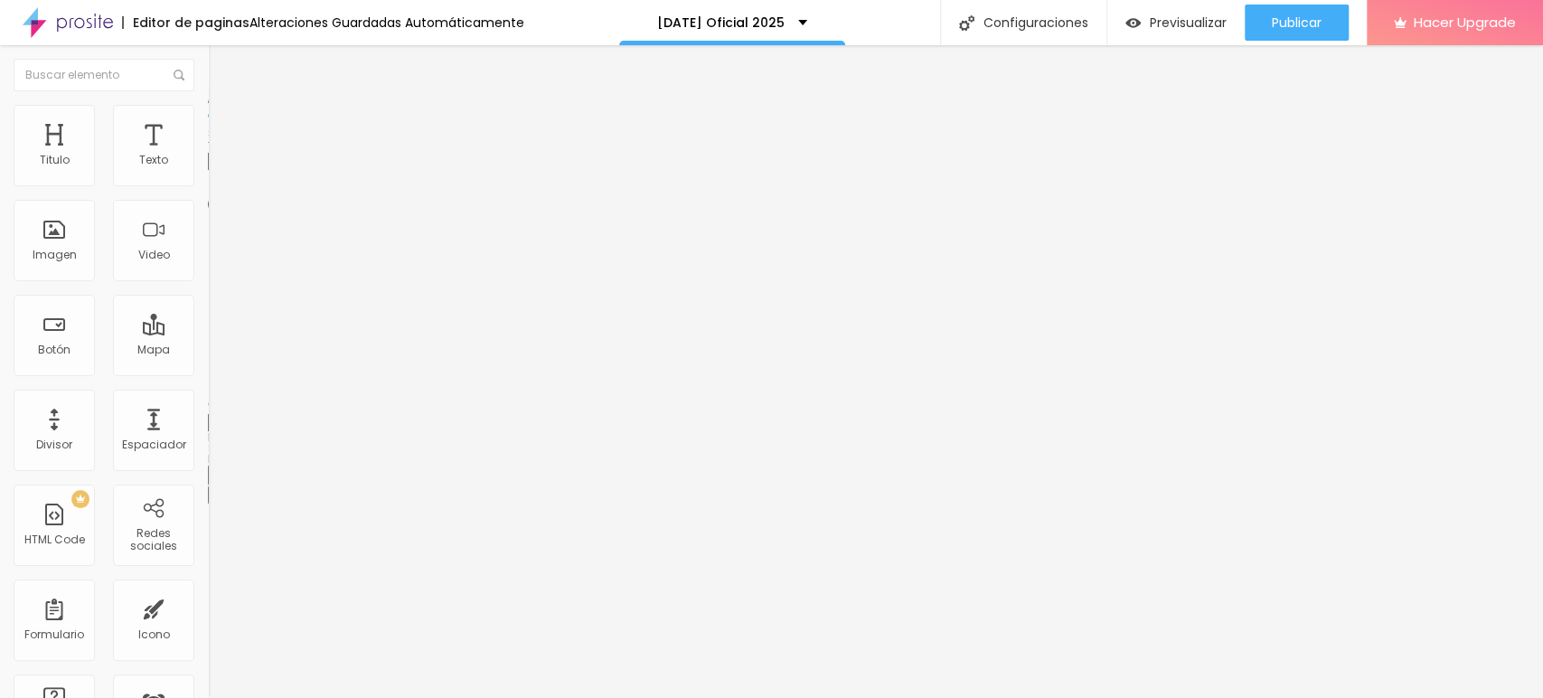
click at [208, 185] on input "range" at bounding box center [266, 178] width 117 height 14
click at [208, 110] on img at bounding box center [216, 113] width 16 height 16
type input "85"
type input "80"
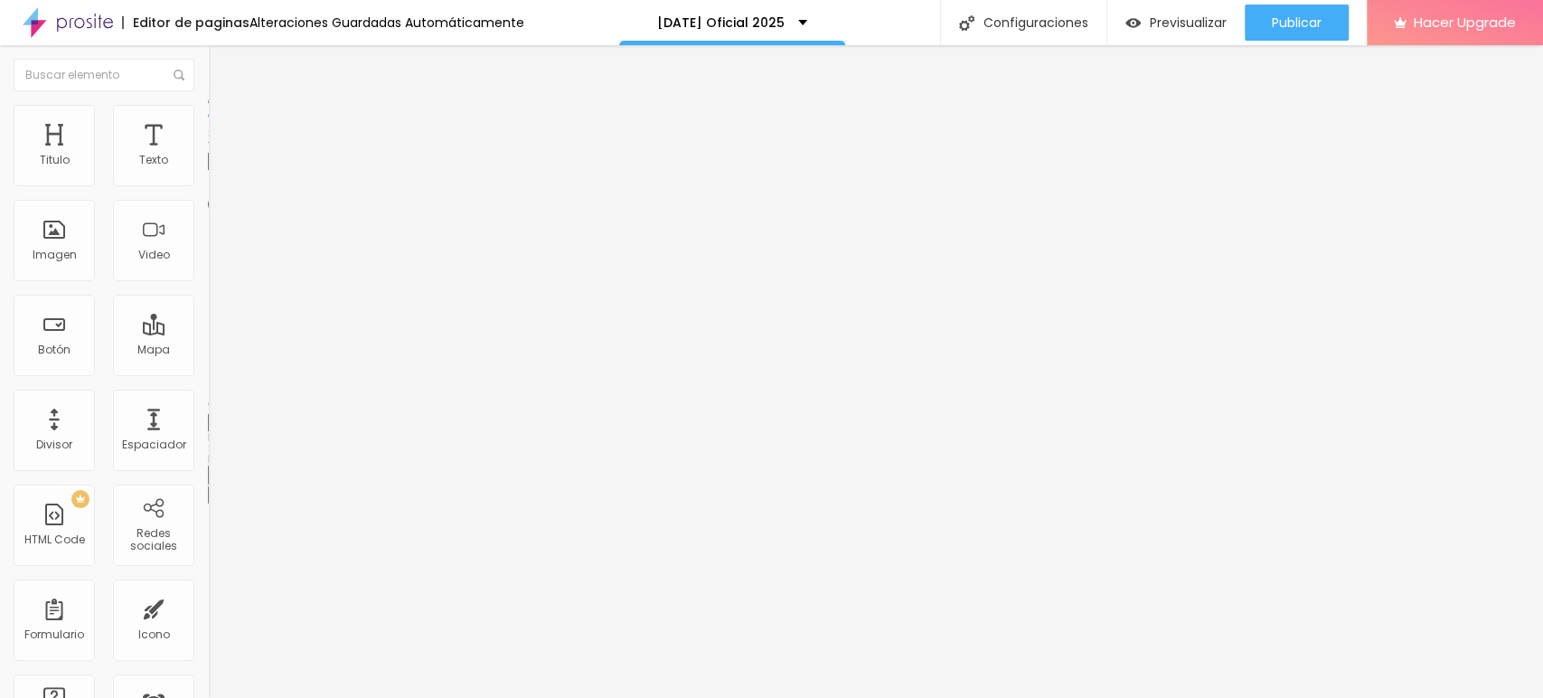
type input "80"
type input "75"
drag, startPoint x: 185, startPoint y: 193, endPoint x: 140, endPoint y: 192, distance: 45.2
type input "75"
click at [208, 185] on input "range" at bounding box center [266, 178] width 117 height 14
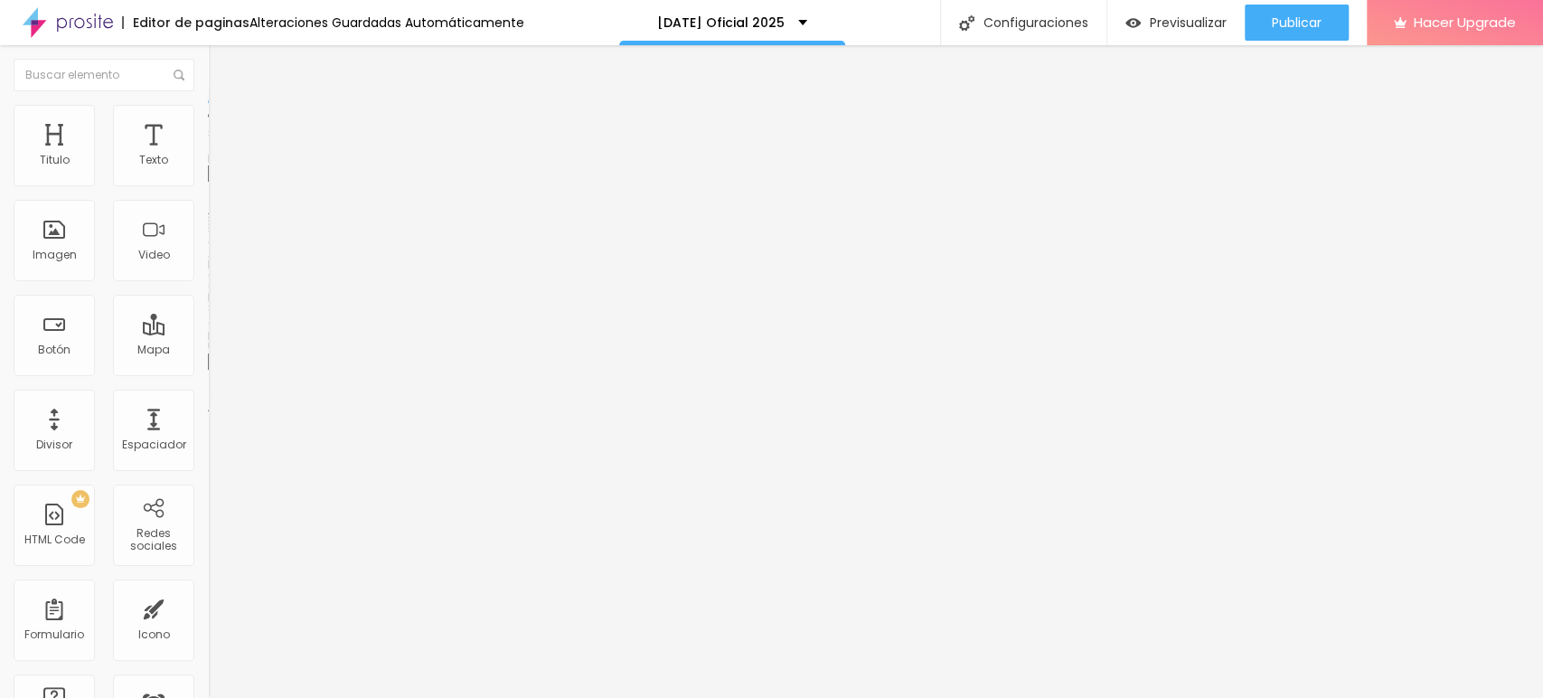
click at [224, 125] on span "Estilo" at bounding box center [238, 116] width 28 height 15
click at [208, 118] on li "Estilo" at bounding box center [312, 114] width 208 height 18
type input "95"
type input "90"
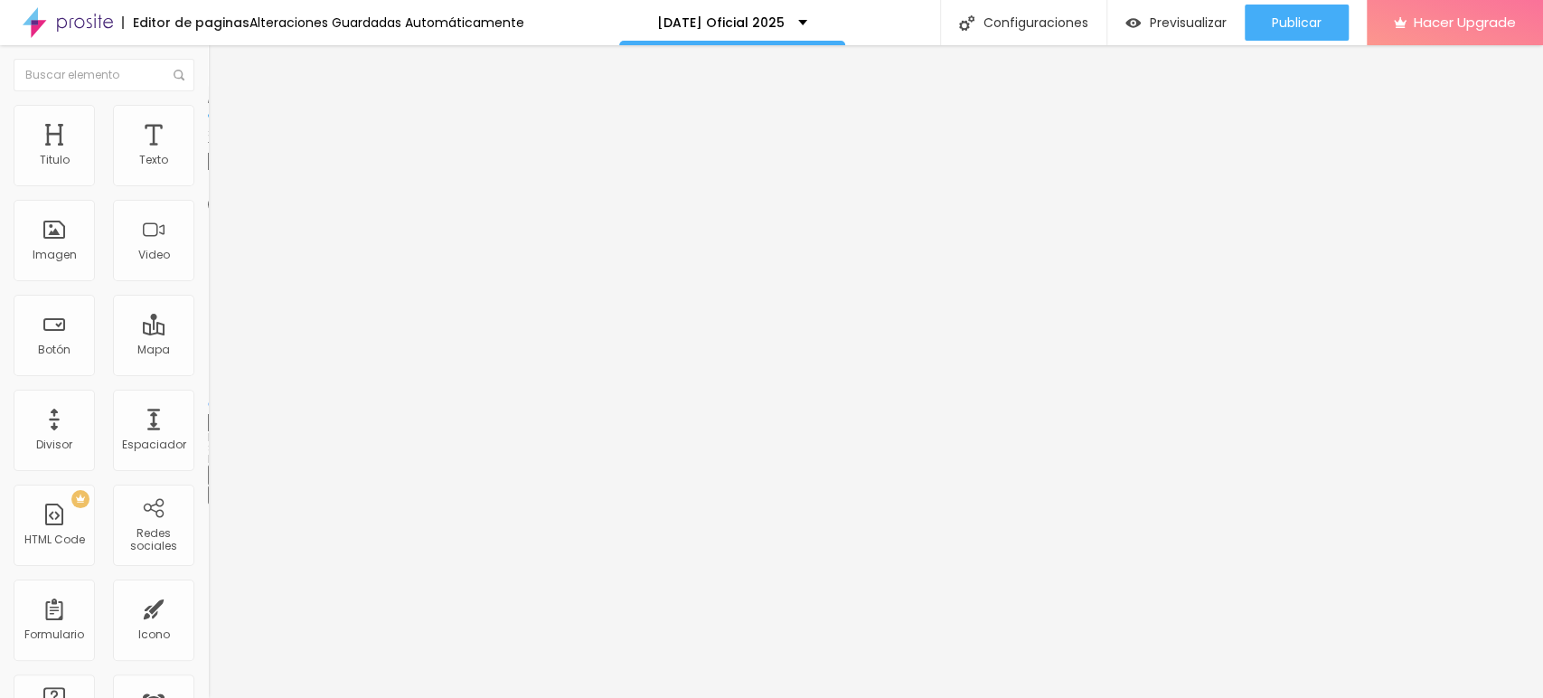
type input "90"
type input "85"
type input "80"
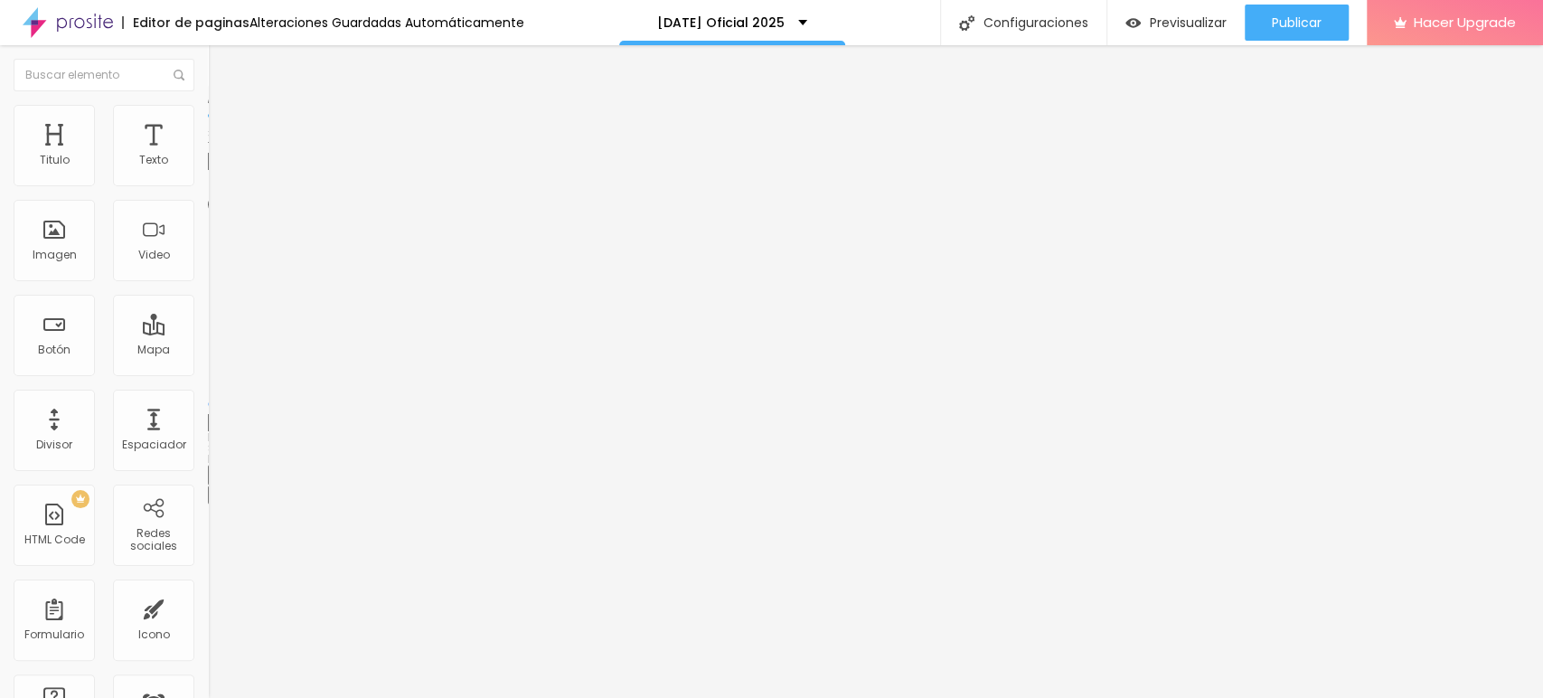
type input "75"
drag, startPoint x: 187, startPoint y: 196, endPoint x: 142, endPoint y: 193, distance: 45.3
type input "75"
click at [208, 185] on input "range" at bounding box center [266, 178] width 117 height 14
click at [208, 105] on img at bounding box center [216, 113] width 16 height 16
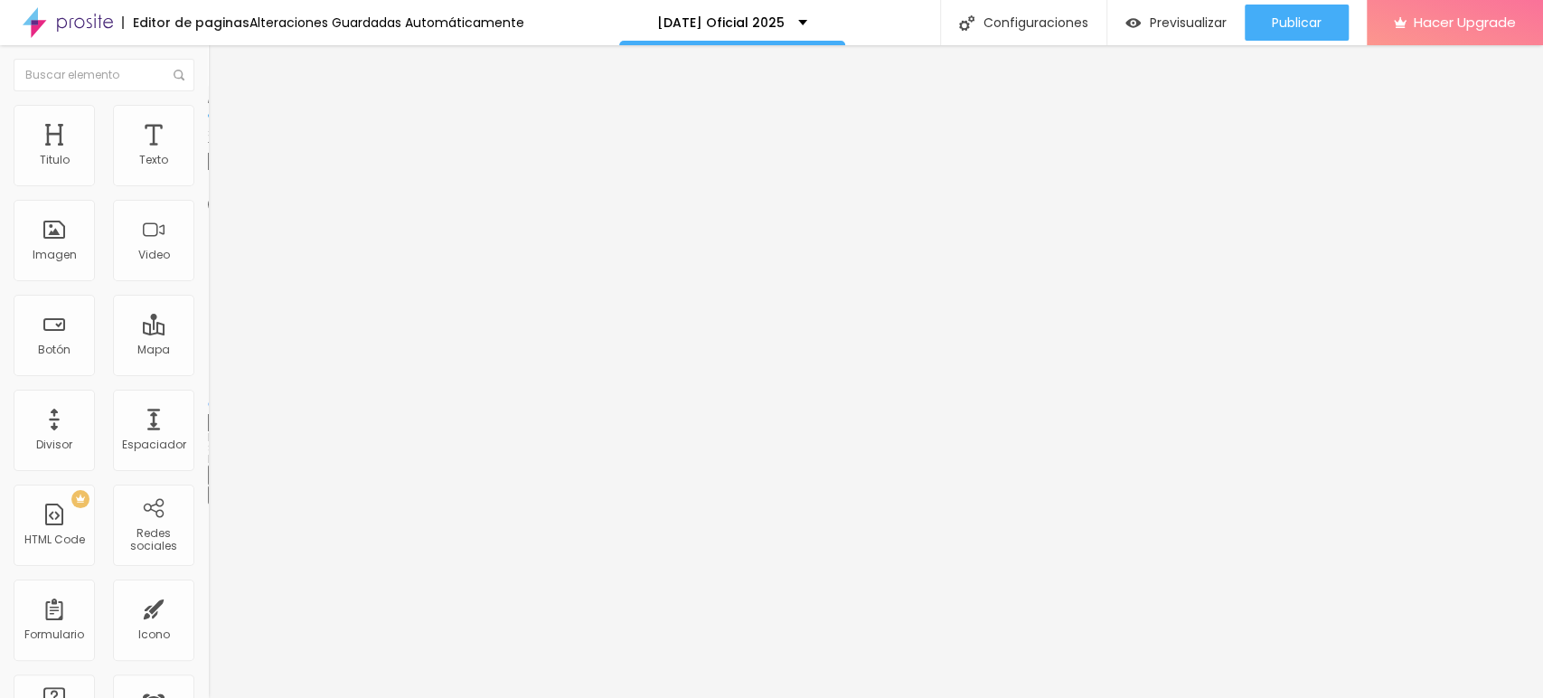
type input "95"
type input "90"
type input "85"
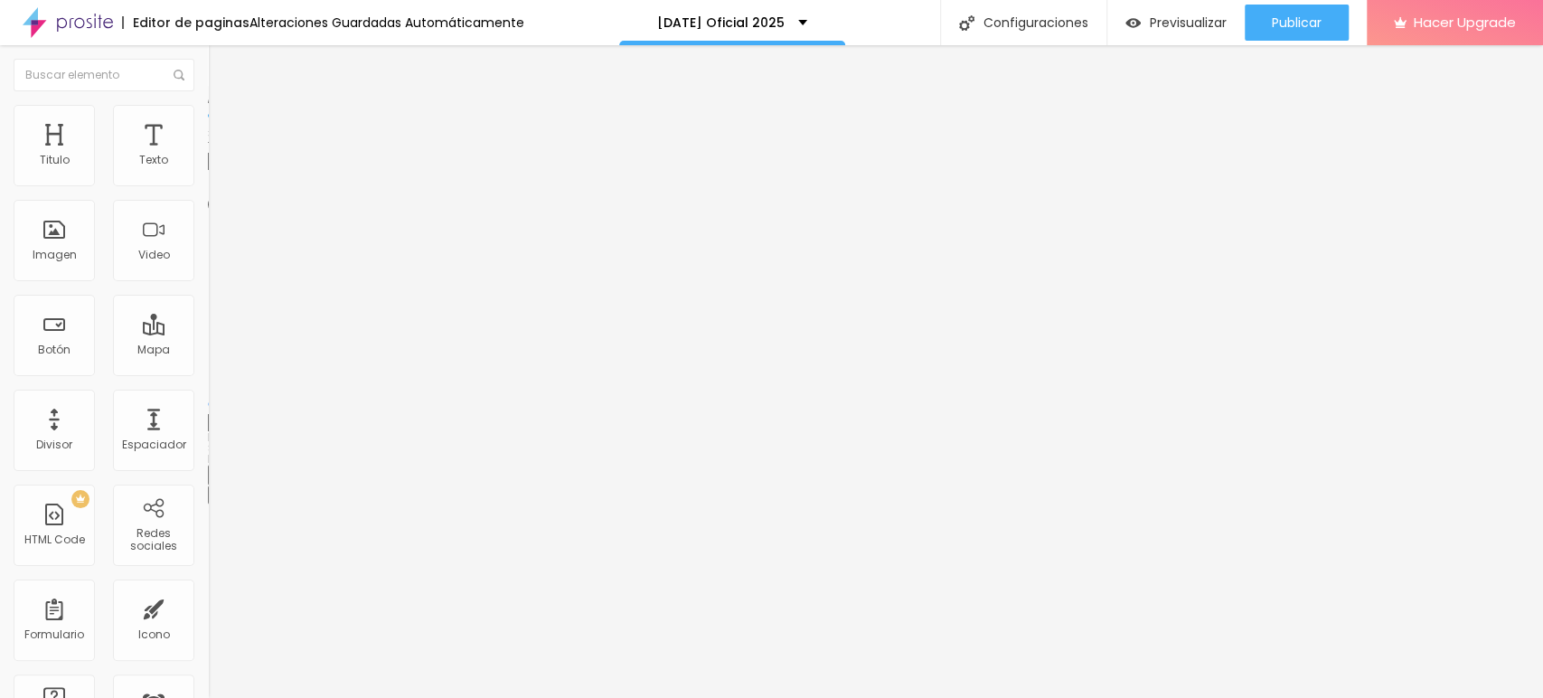
type input "85"
type input "80"
type input "75"
drag, startPoint x: 193, startPoint y: 194, endPoint x: 144, endPoint y: 193, distance: 48.8
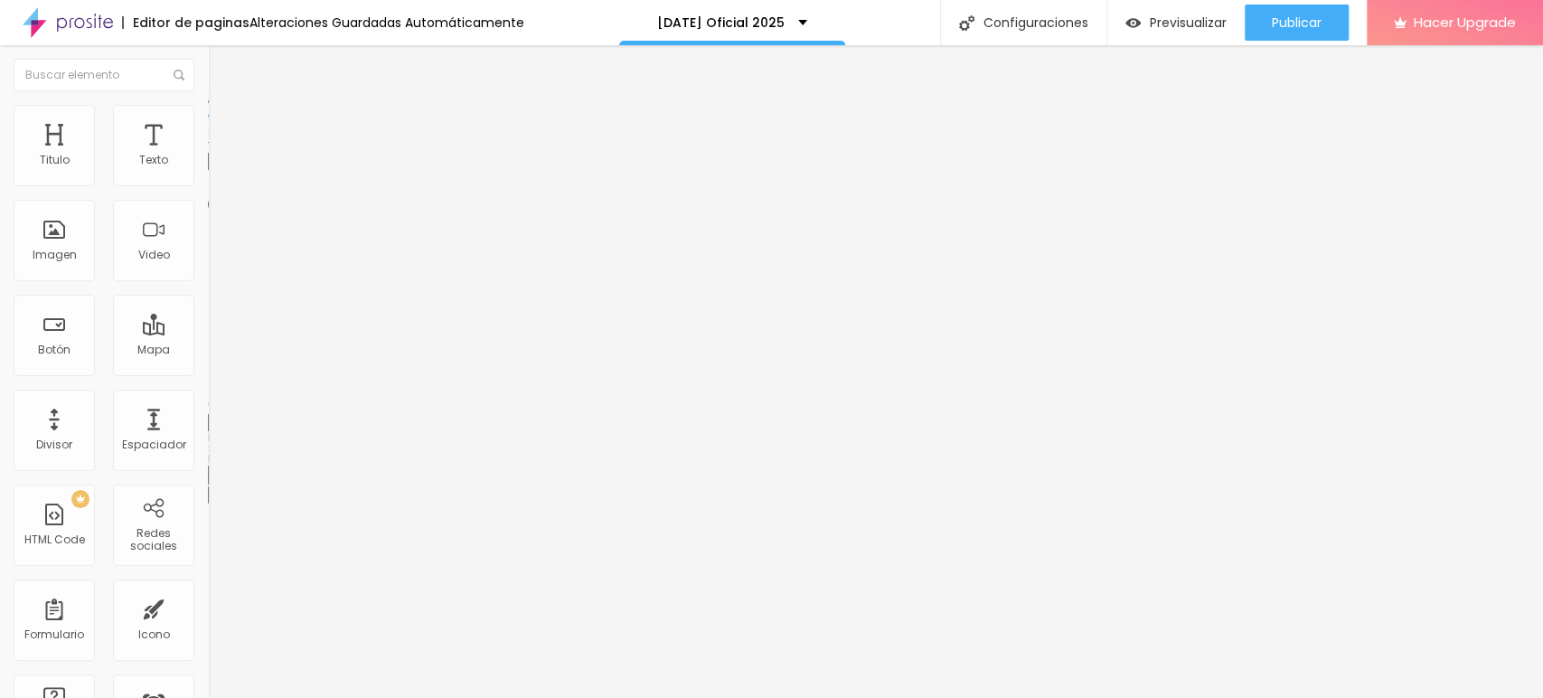
type input "75"
click at [208, 185] on input "range" at bounding box center [266, 178] width 117 height 14
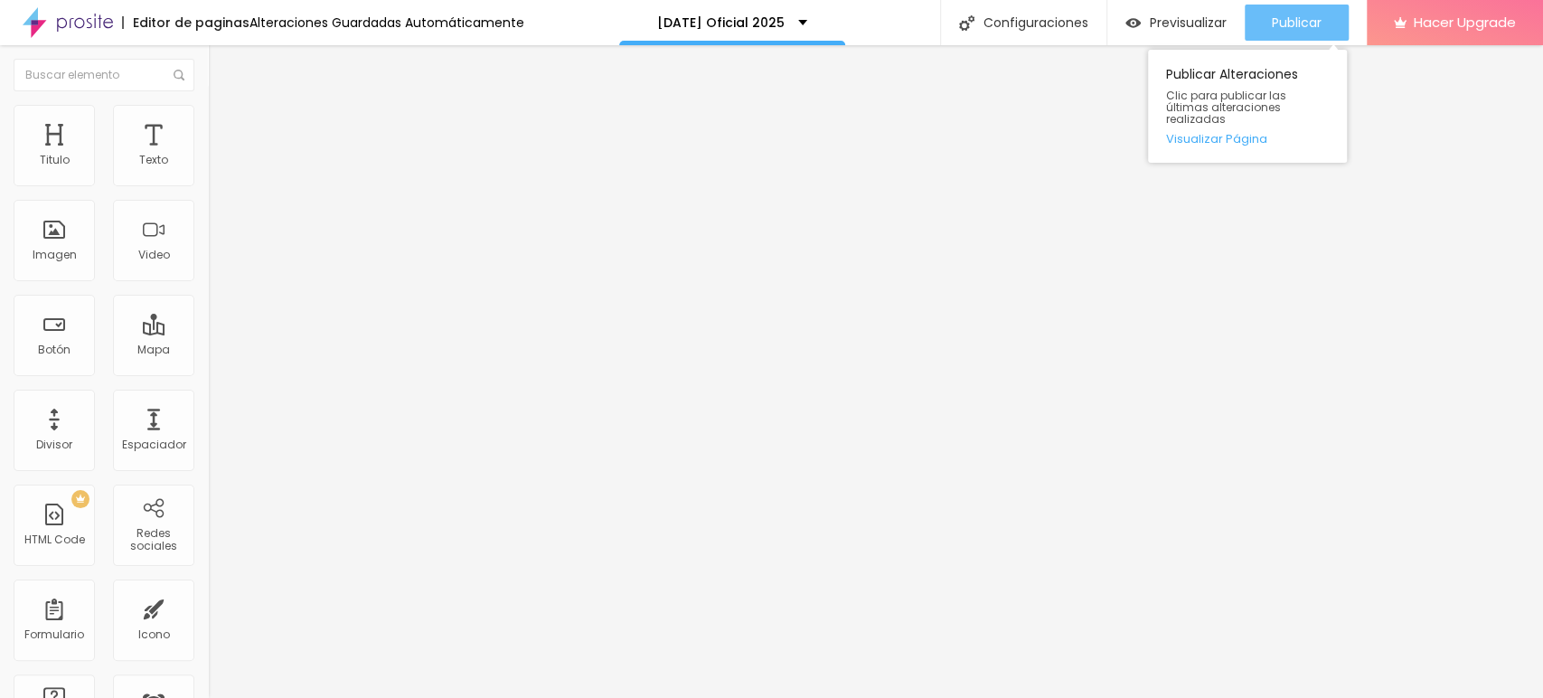
click at [1272, 20] on span "Publicar" at bounding box center [1297, 22] width 50 height 14
click at [1285, 15] on span "Publicar" at bounding box center [1297, 22] width 50 height 14
